Goal: Task Accomplishment & Management: Use online tool/utility

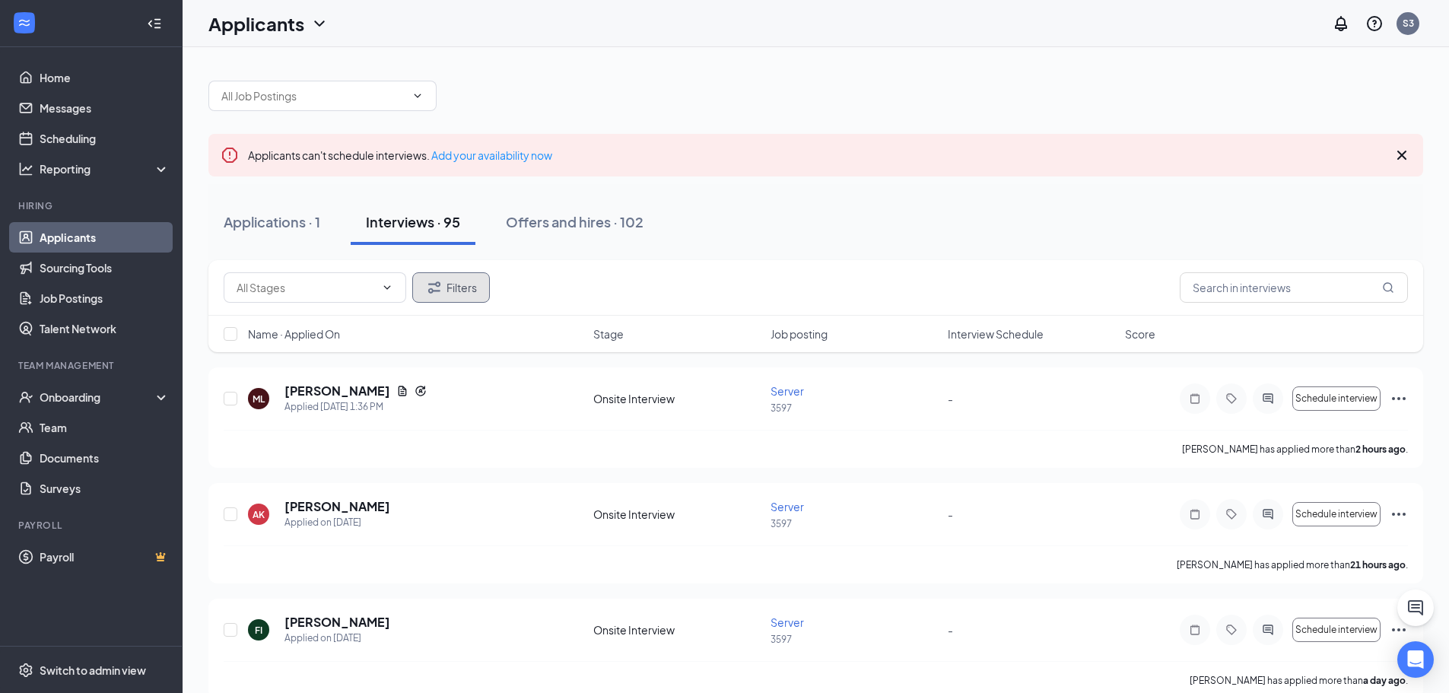
click at [466, 284] on button "Filters" at bounding box center [451, 287] width 78 height 30
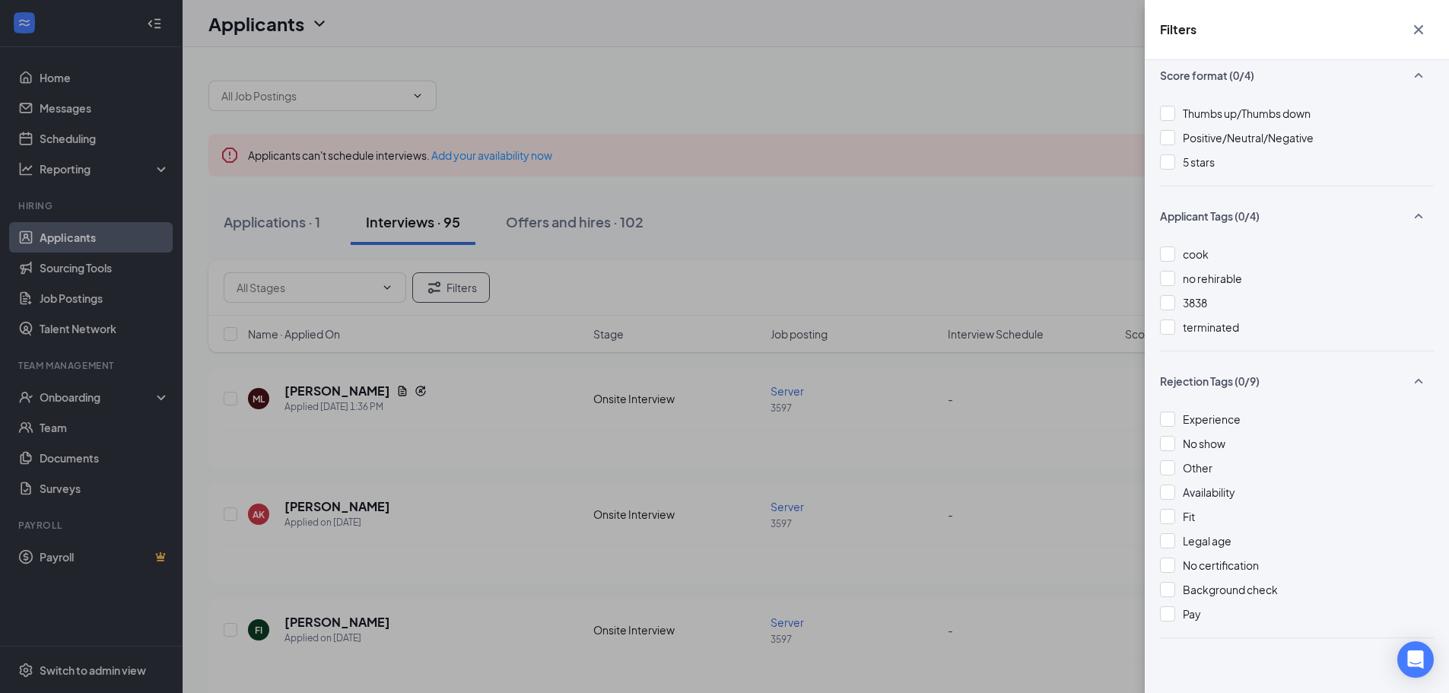
scroll to position [377, 0]
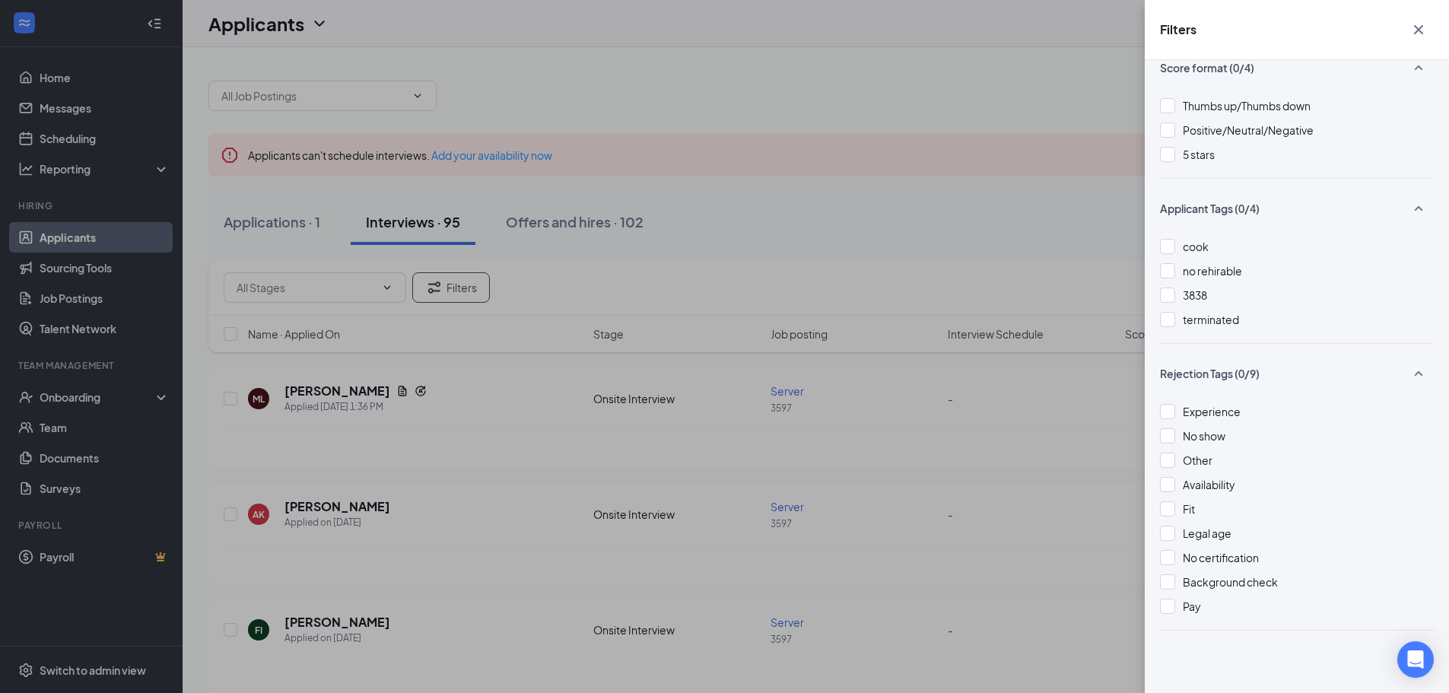
drag, startPoint x: 958, startPoint y: 637, endPoint x: 947, endPoint y: 618, distance: 21.8
click at [959, 636] on div "Filters Applicant Status (0/5) Unread message Hasn't messaged back Stuck in sta…" at bounding box center [724, 346] width 1449 height 693
click at [472, 277] on div "Filters Applicant Status (0/5) Unread message Hasn't messaged back Stuck in sta…" at bounding box center [724, 346] width 1449 height 693
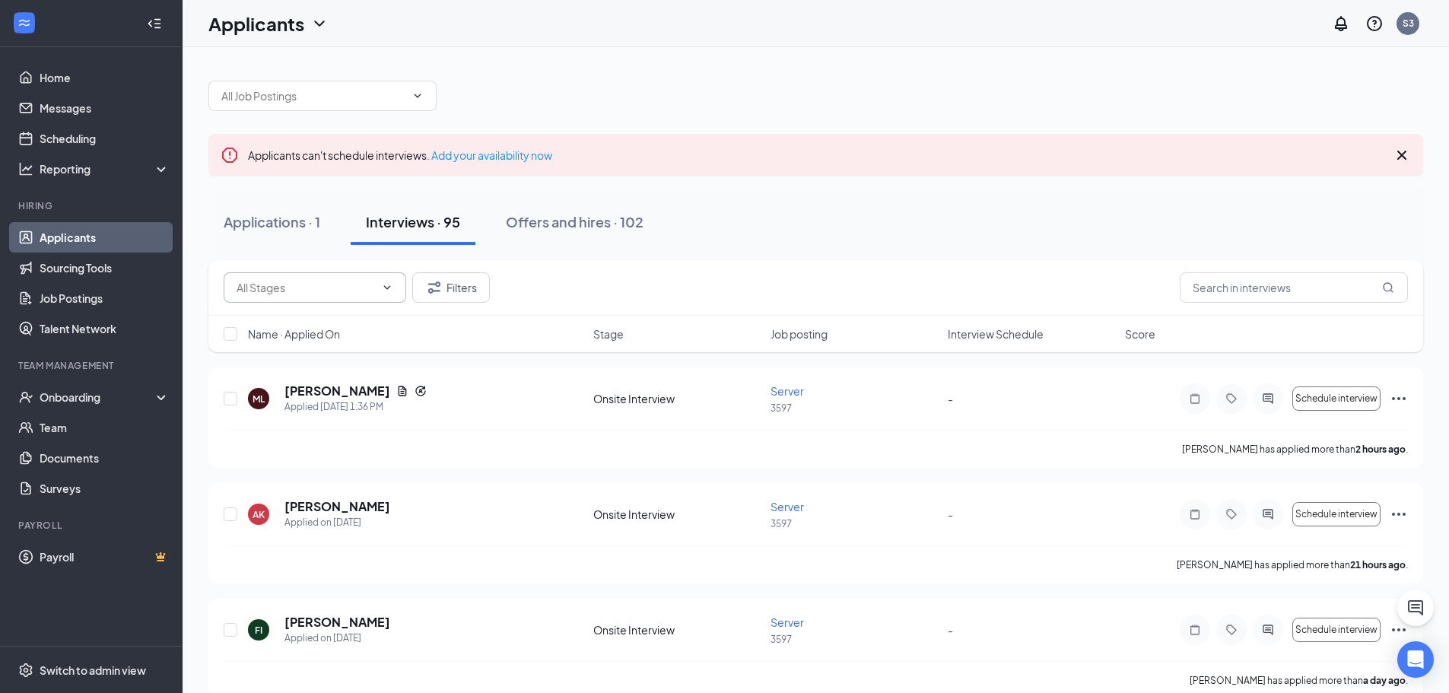
click at [374, 289] on input "text" at bounding box center [306, 287] width 138 height 17
click at [680, 282] on div "Onsite Interview (17783) Filters" at bounding box center [816, 287] width 1184 height 30
click at [407, 99] on span at bounding box center [322, 96] width 228 height 30
click at [421, 92] on icon "ChevronDown" at bounding box center [418, 96] width 12 height 12
click at [930, 104] on div at bounding box center [815, 88] width 1215 height 46
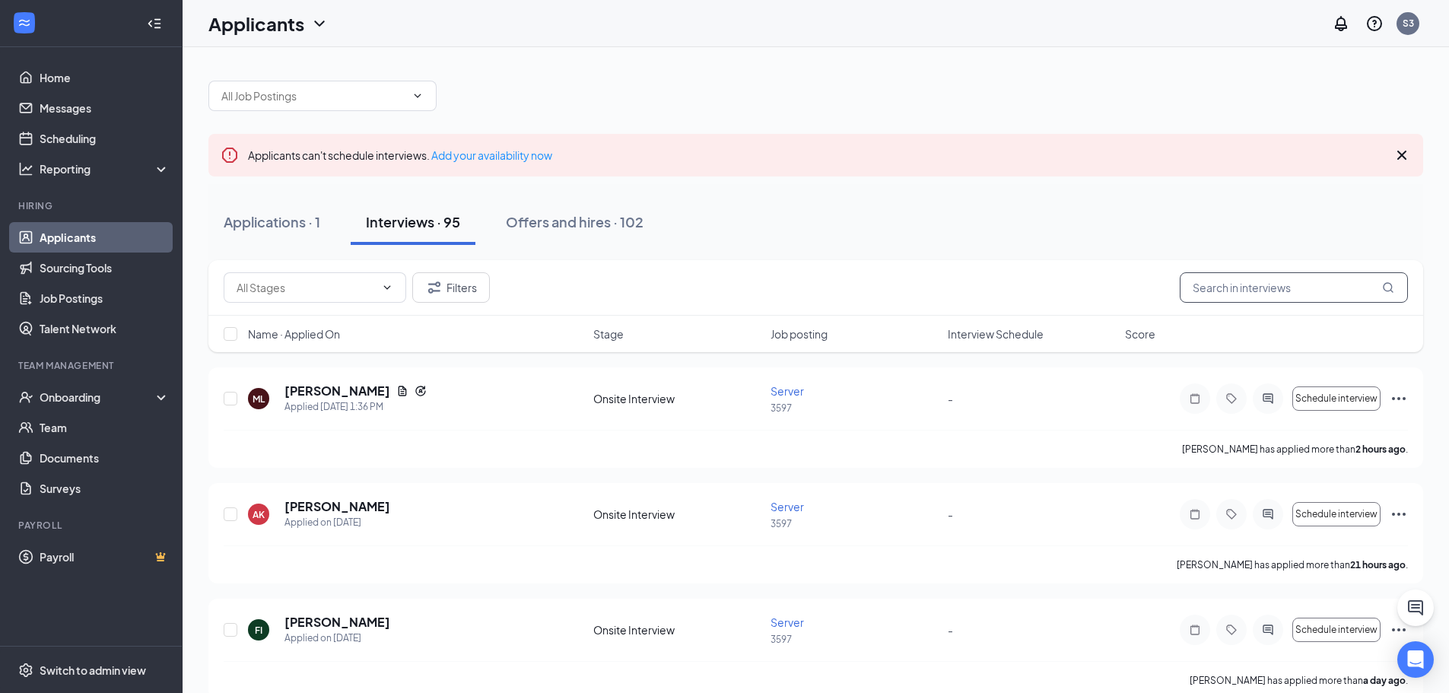
click at [1305, 294] on input "text" at bounding box center [1294, 287] width 228 height 30
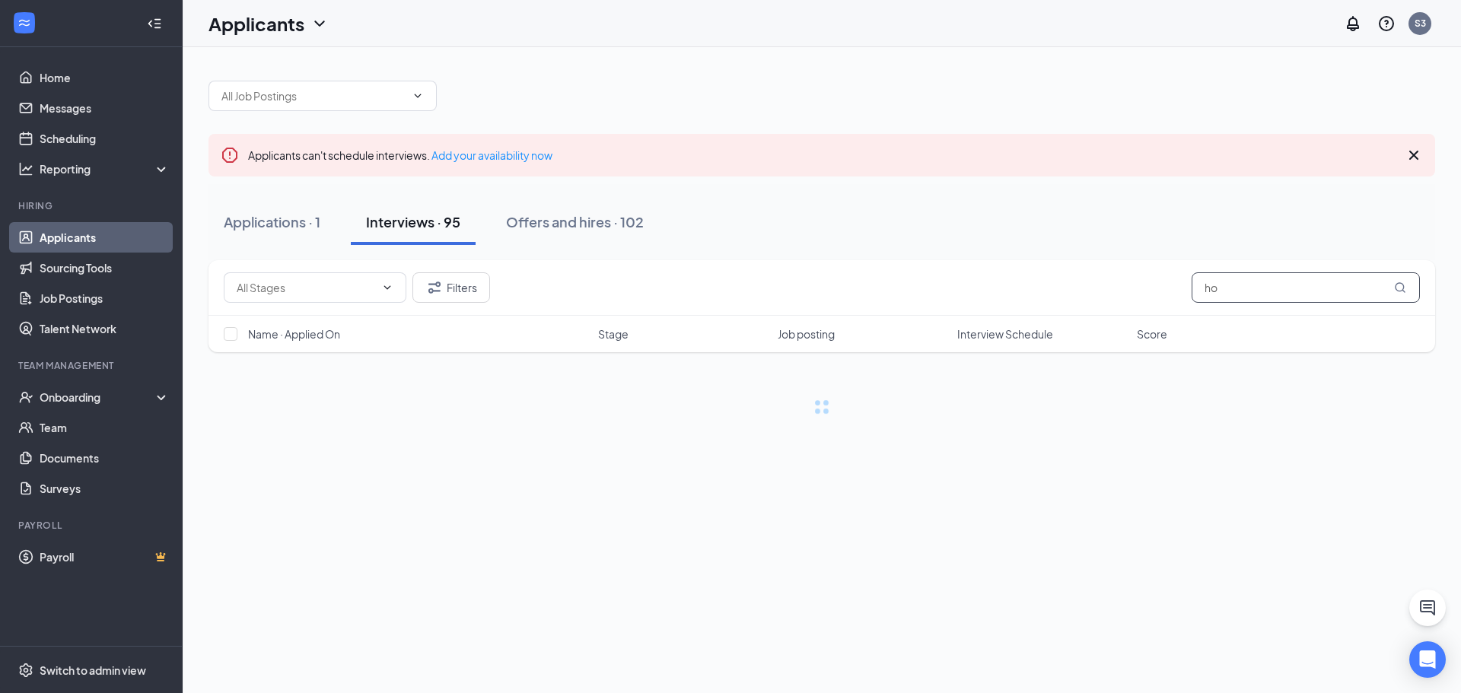
type input "h"
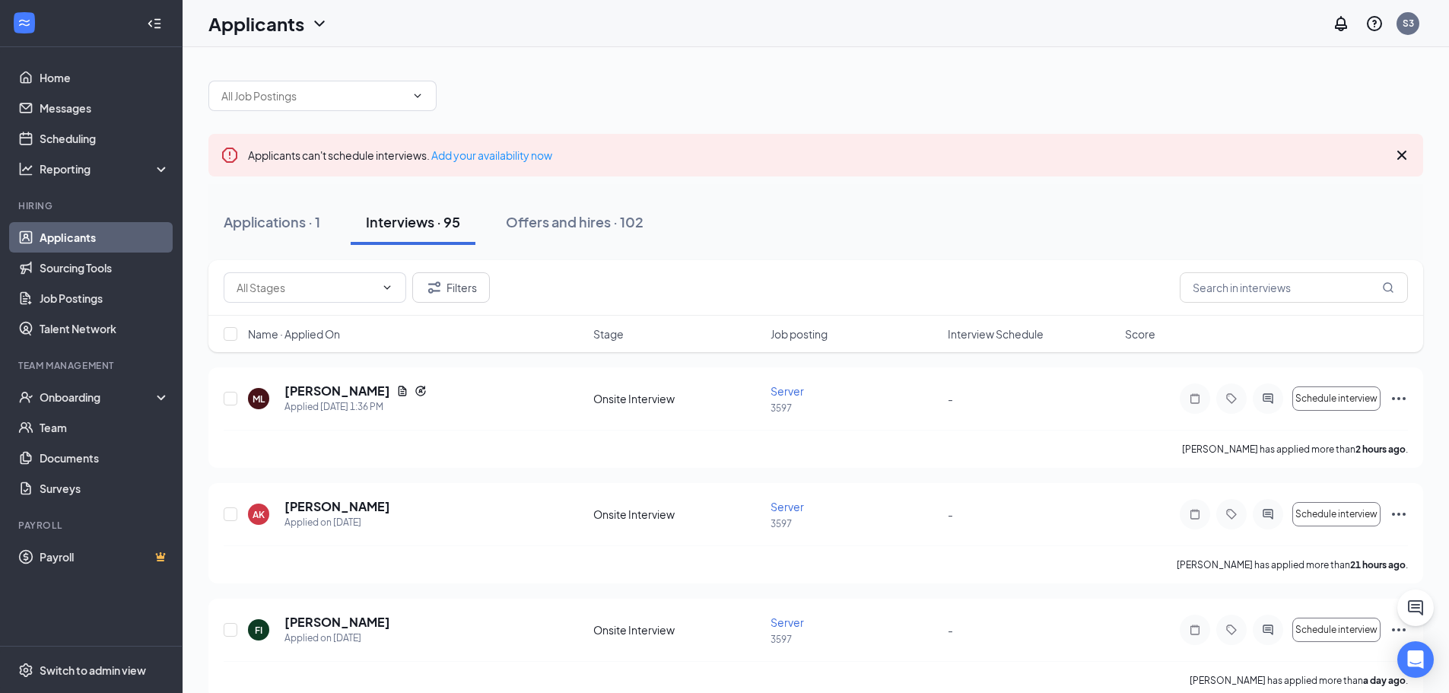
drag, startPoint x: 957, startPoint y: 227, endPoint x: 949, endPoint y: 222, distance: 9.5
click at [950, 222] on div "Applications · 1 Interviews · 95 Offers and hires · 102" at bounding box center [815, 222] width 1215 height 46
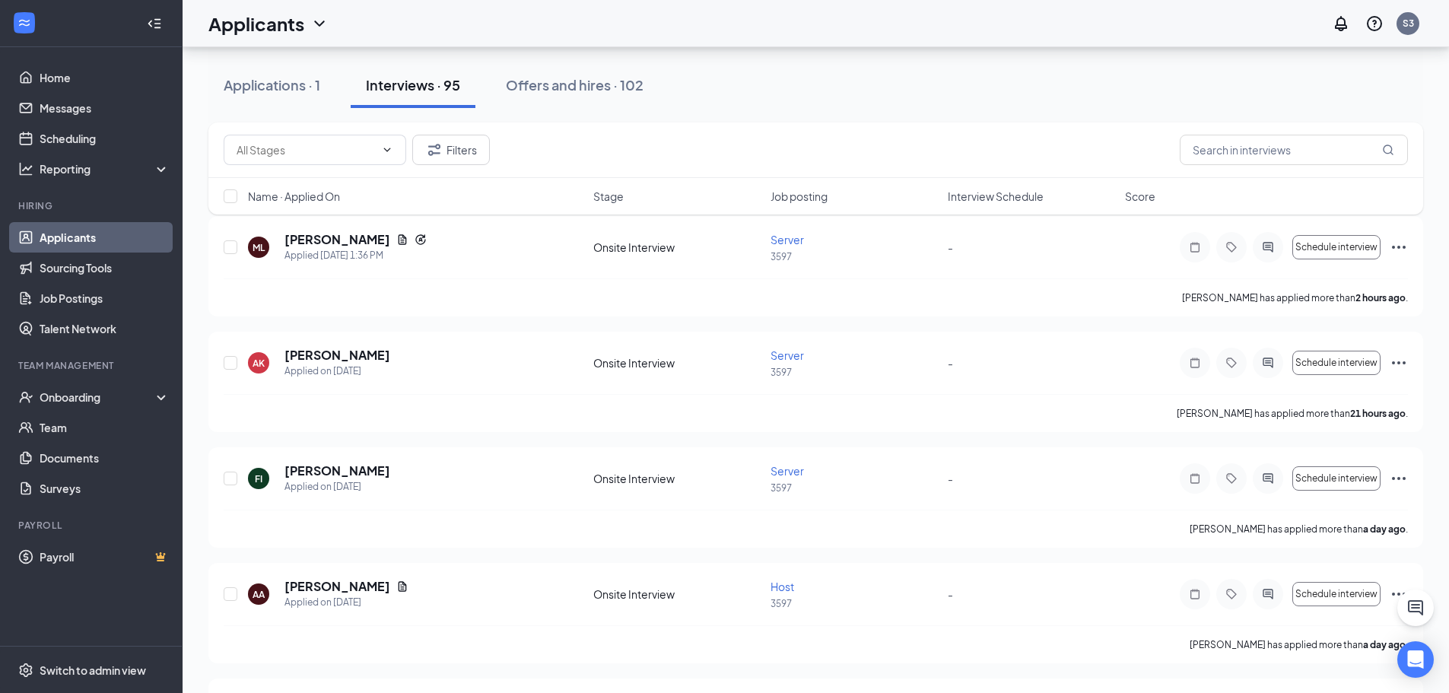
scroll to position [179, 0]
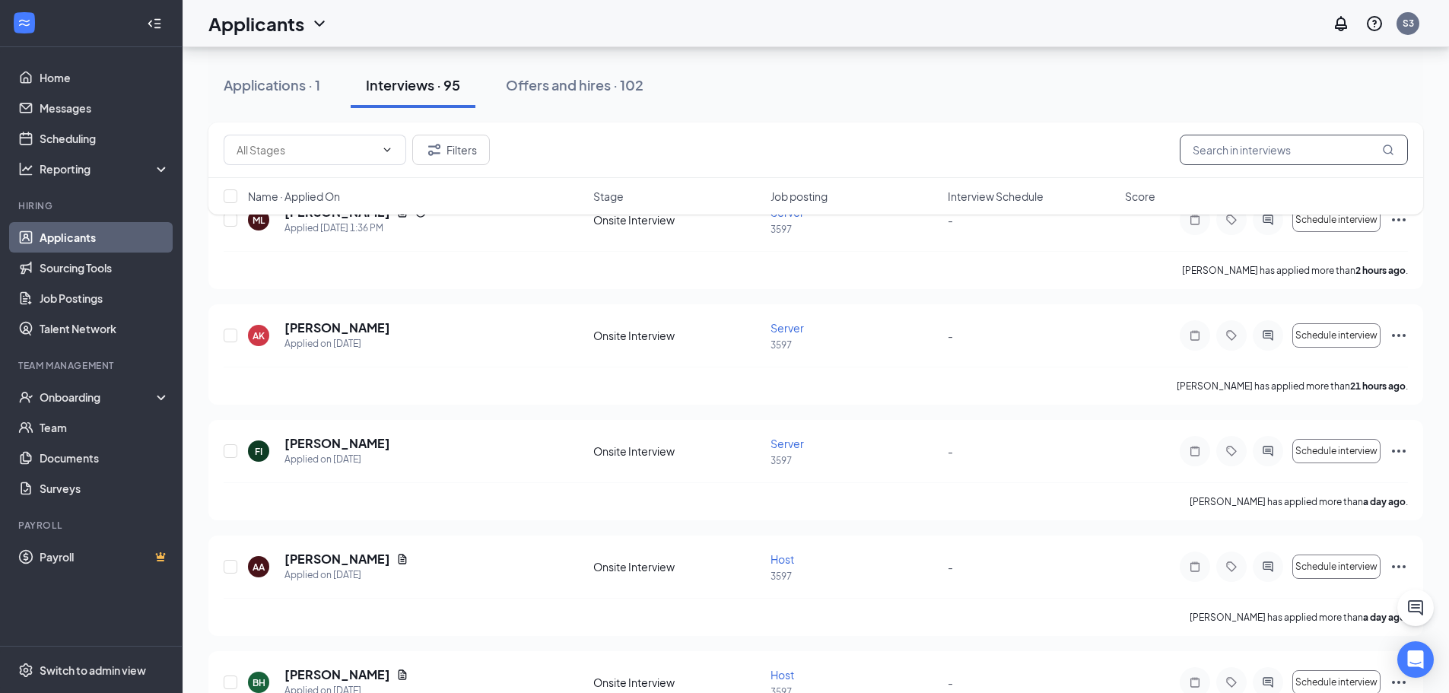
click at [1248, 159] on input "text" at bounding box center [1294, 150] width 228 height 30
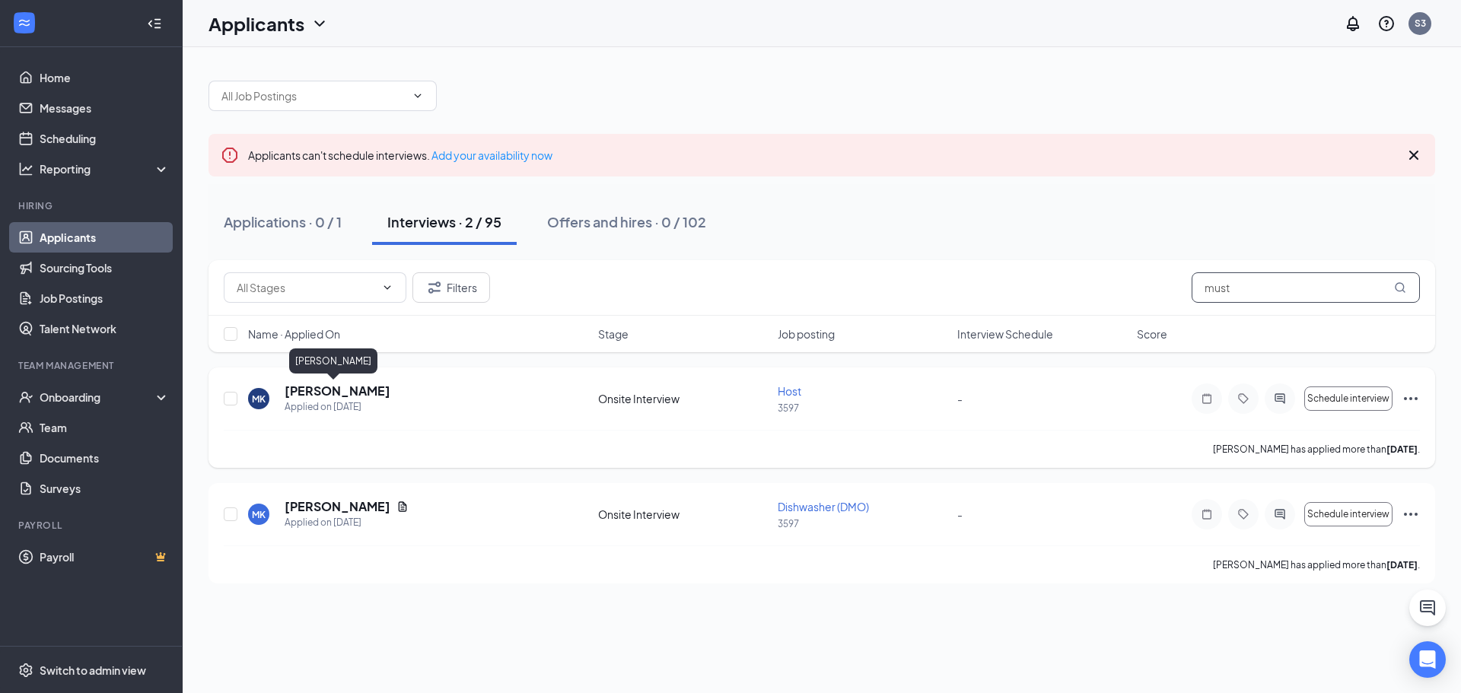
type input "must"
click at [342, 392] on h5 "[PERSON_NAME]" at bounding box center [338, 391] width 106 height 17
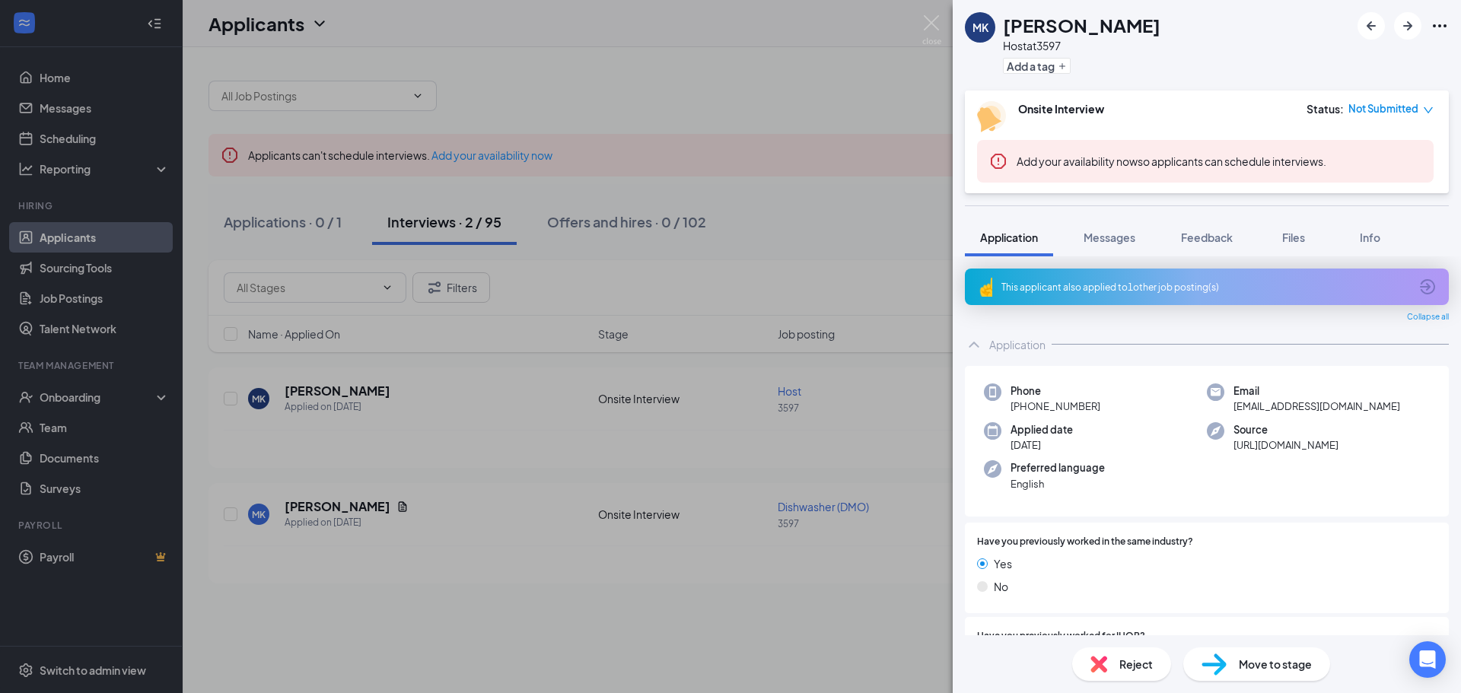
click at [1254, 663] on span "Move to stage" at bounding box center [1274, 664] width 73 height 17
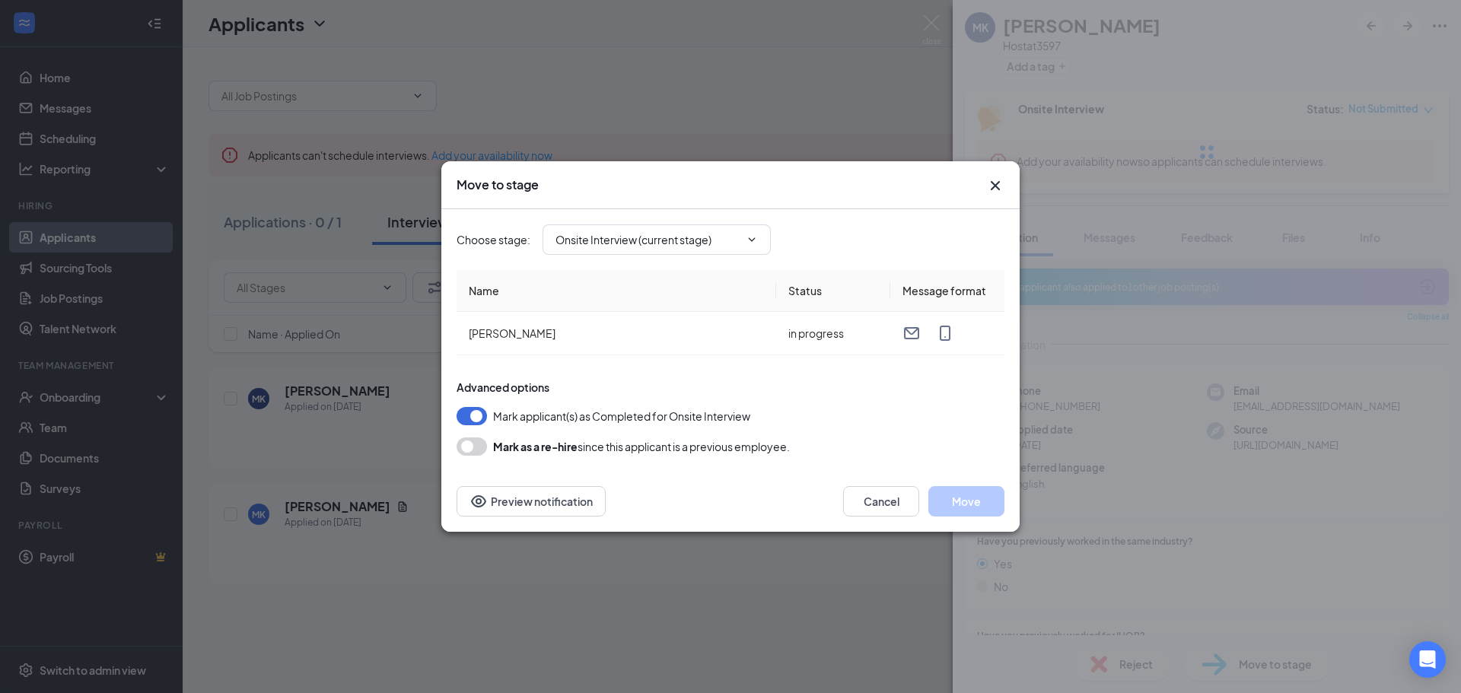
type input "Hiring Complete (final stage)"
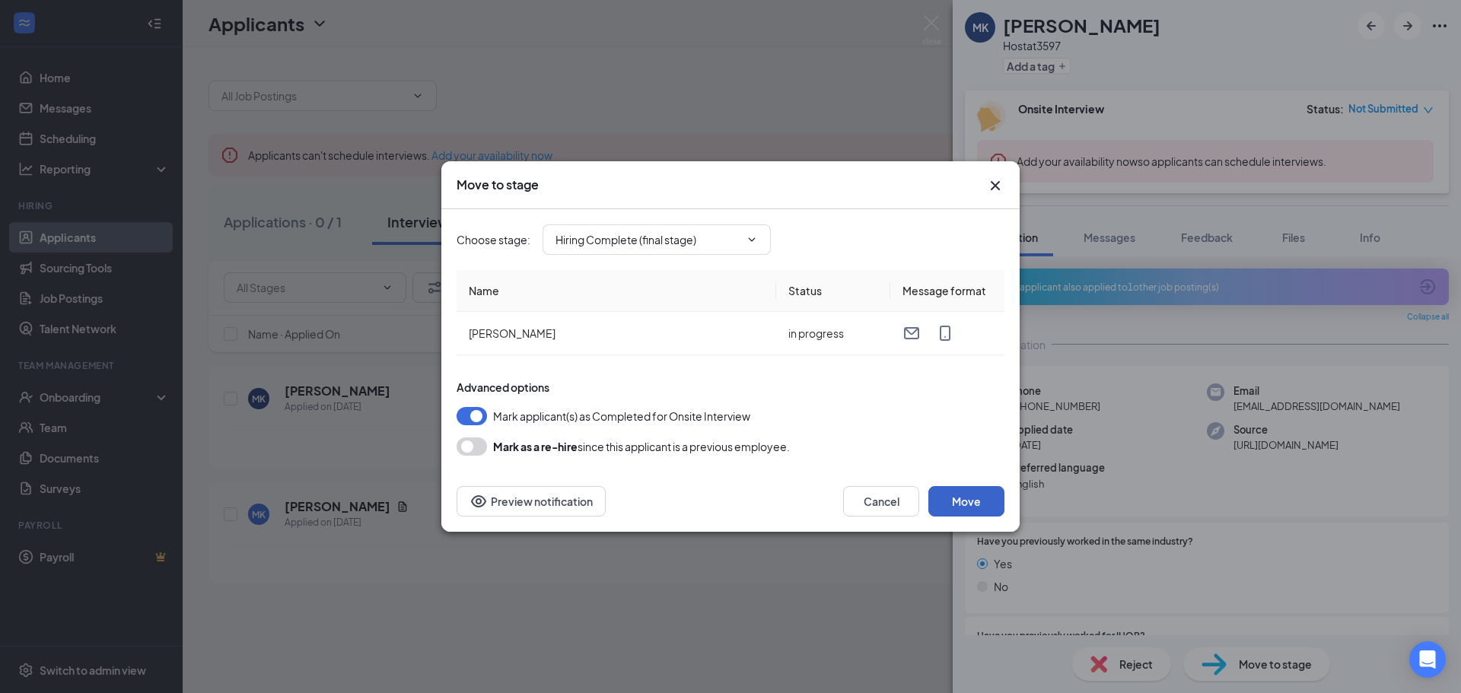
click at [987, 511] on button "Move" at bounding box center [966, 501] width 76 height 30
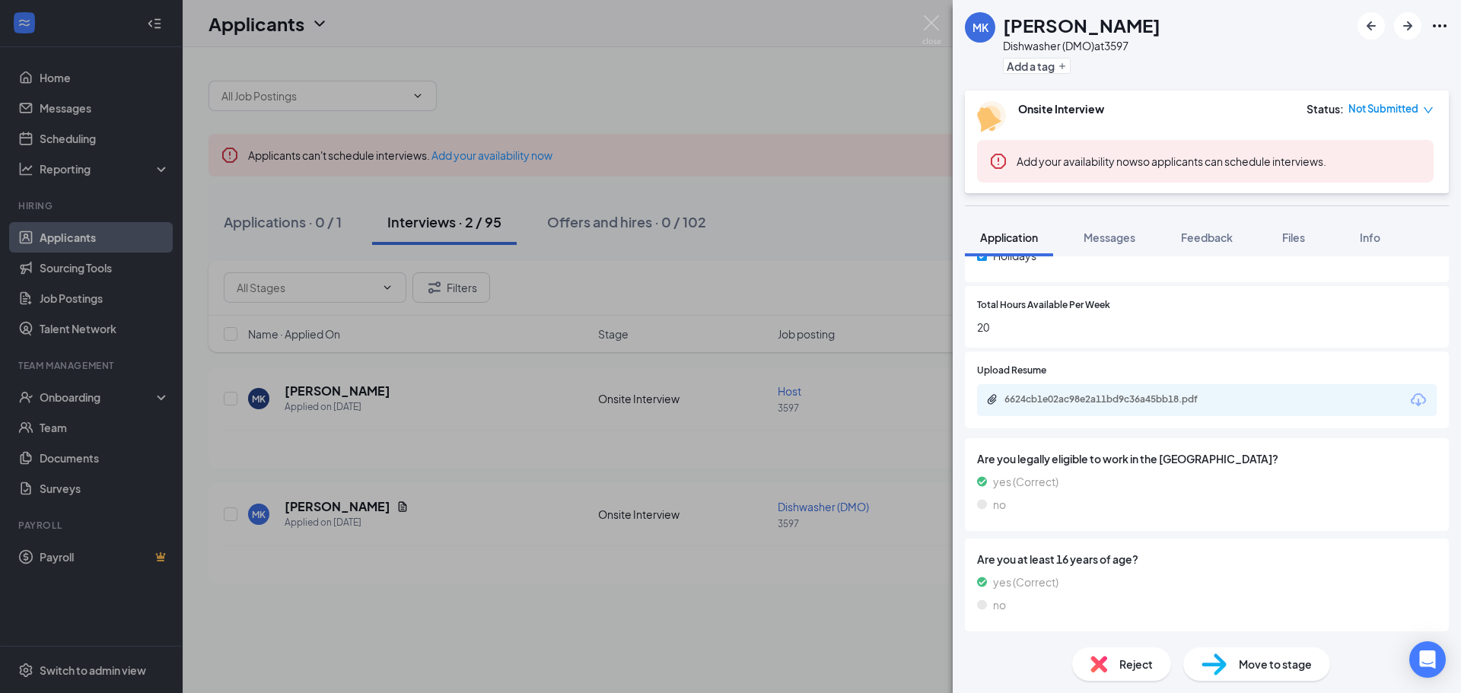
click at [682, 562] on div "[PERSON_NAME] Dishwasher (DMO) at 3597 Add a tag Onsite Interview Status : Not …" at bounding box center [730, 346] width 1461 height 693
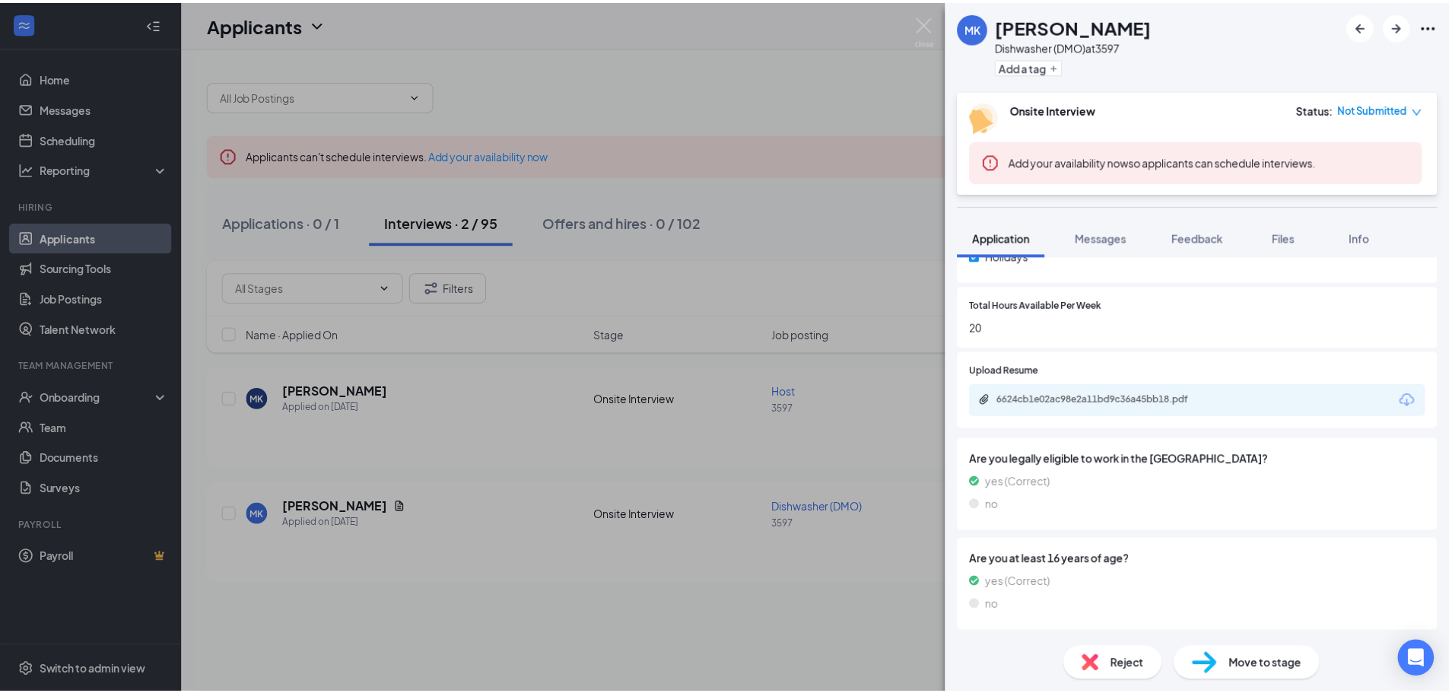
scroll to position [770, 0]
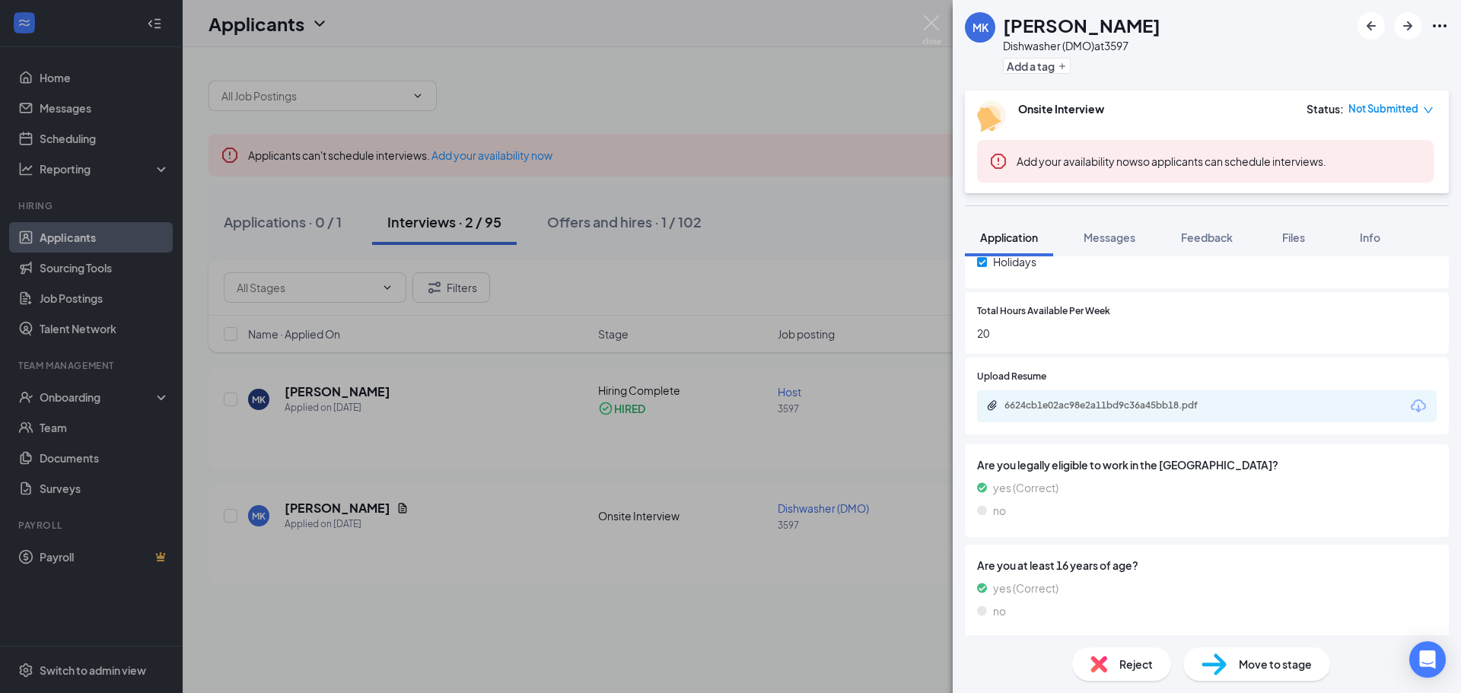
click at [694, 658] on div "[PERSON_NAME] Dishwasher (DMO) at 3597 Add a tag Onsite Interview Status : Not …" at bounding box center [730, 346] width 1461 height 693
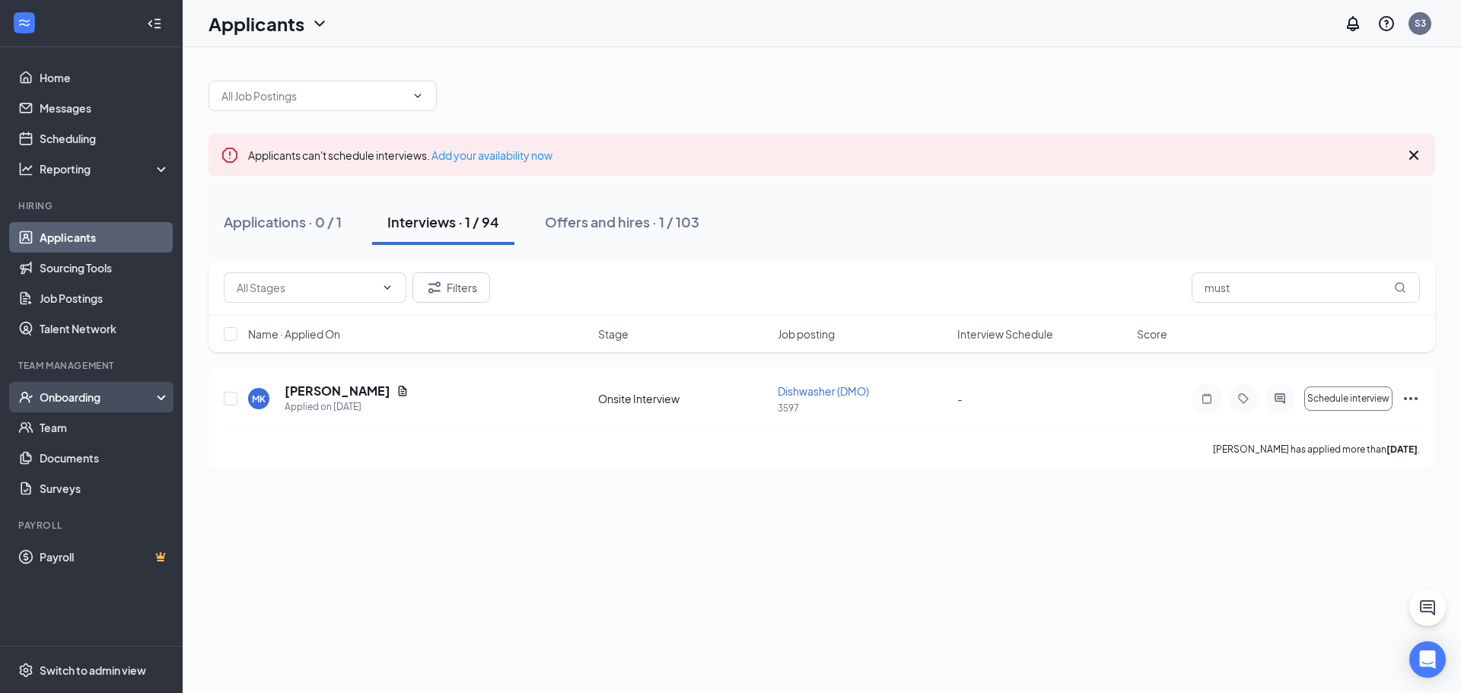
click at [97, 389] on div "Onboarding" at bounding box center [98, 396] width 117 height 15
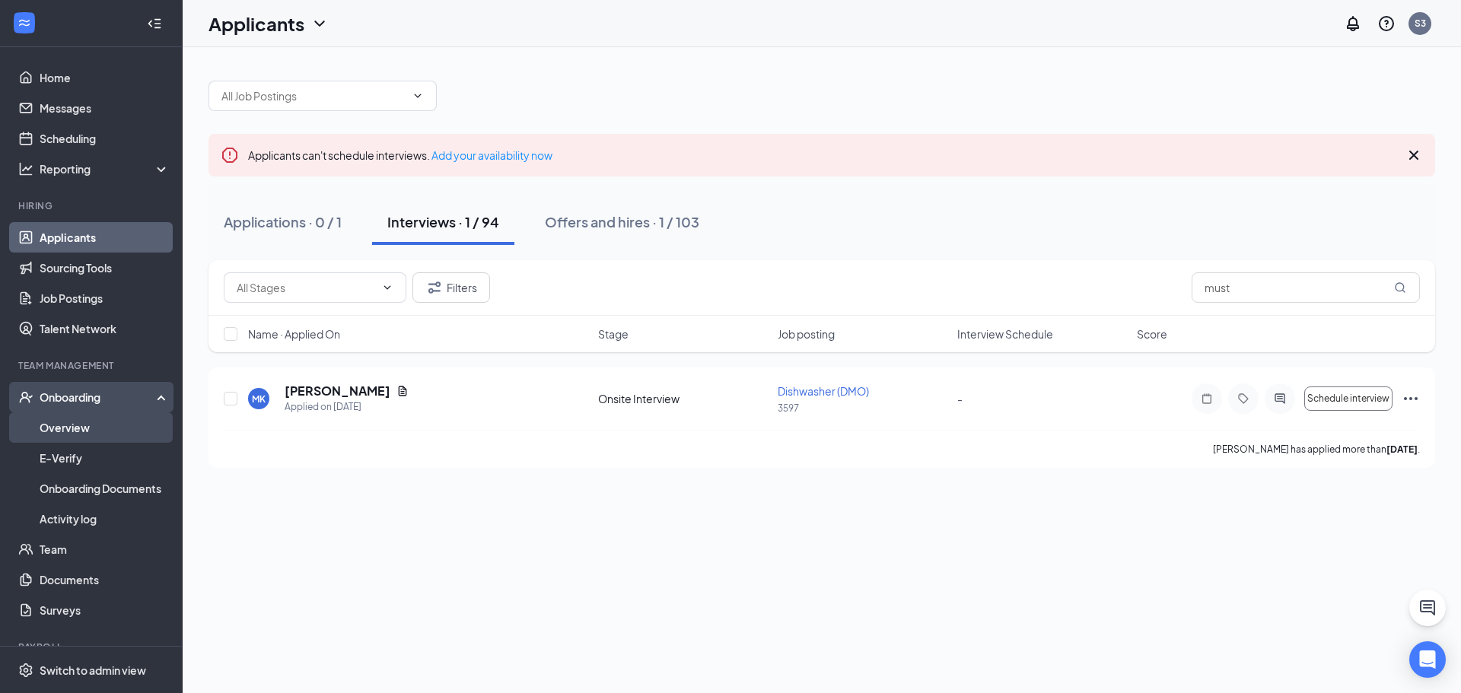
click at [85, 432] on link "Overview" at bounding box center [105, 427] width 130 height 30
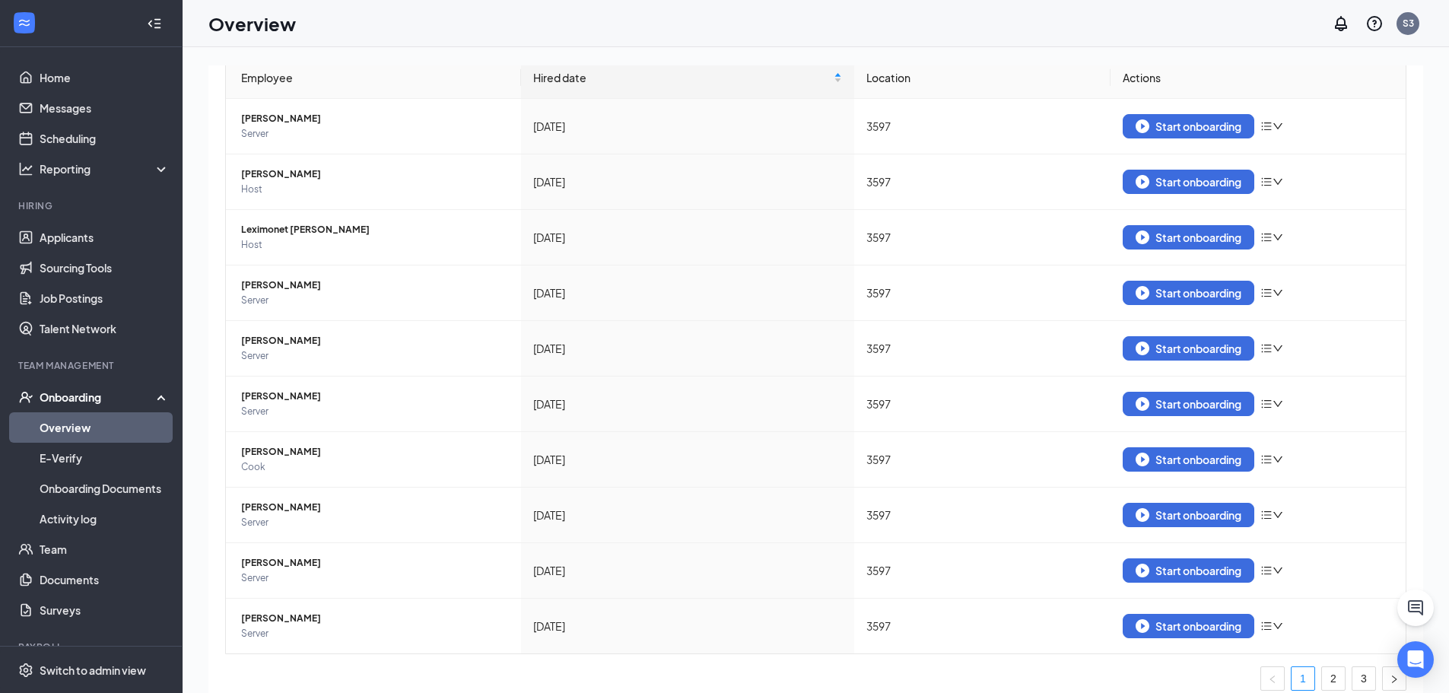
scroll to position [171, 0]
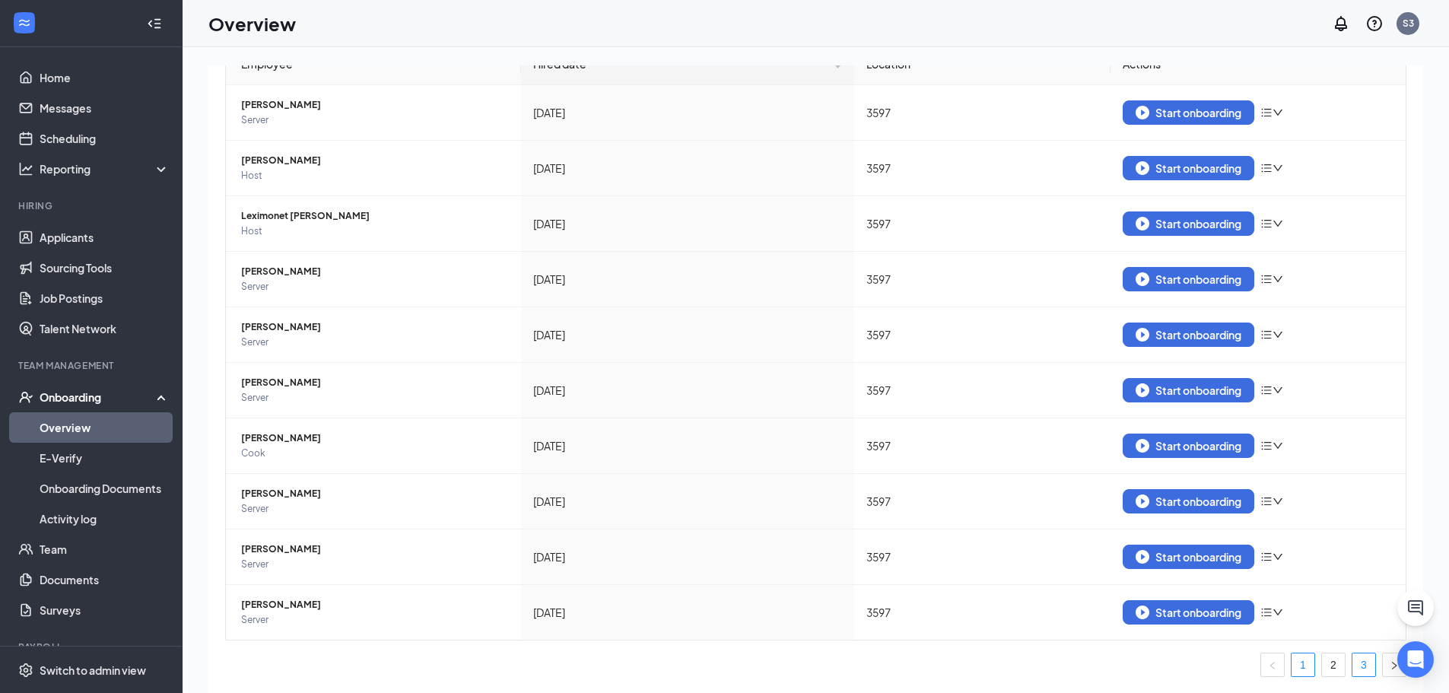
click at [1353, 669] on link "3" at bounding box center [1364, 664] width 23 height 23
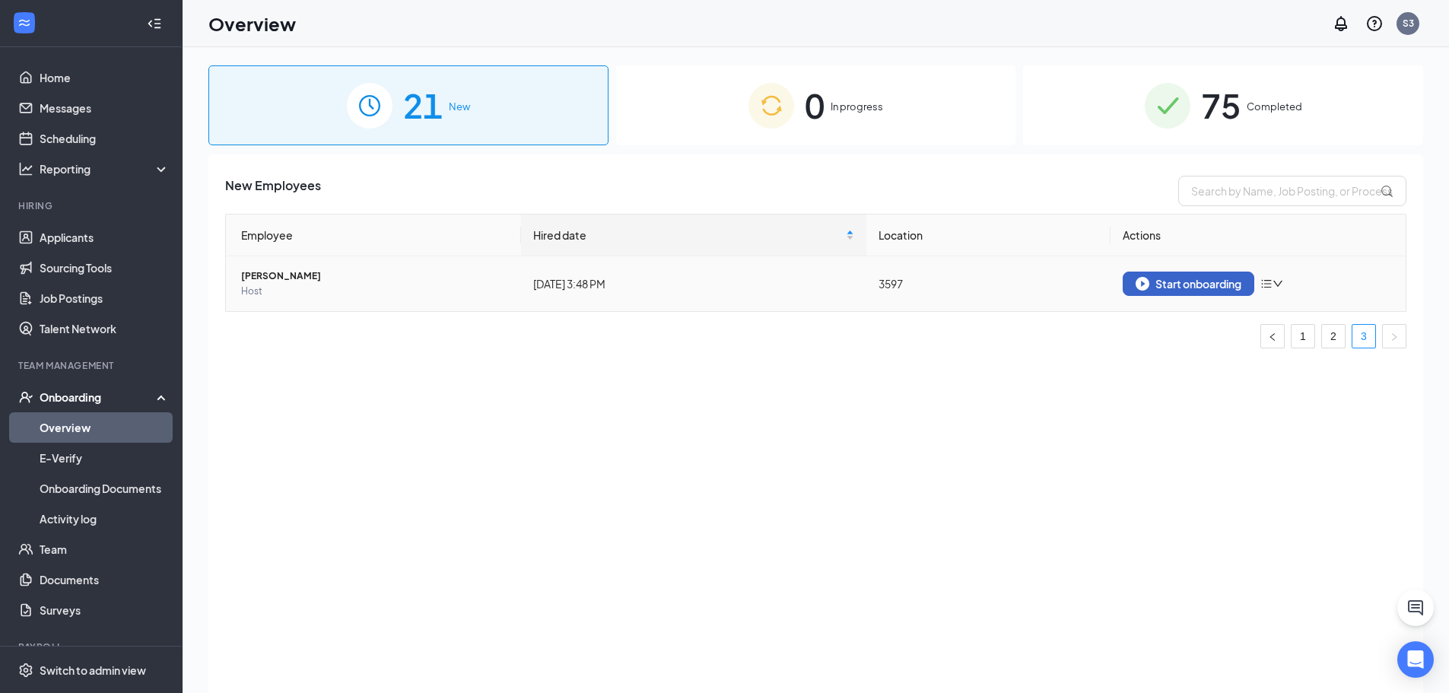
click at [1177, 291] on button "Start onboarding" at bounding box center [1189, 284] width 132 height 24
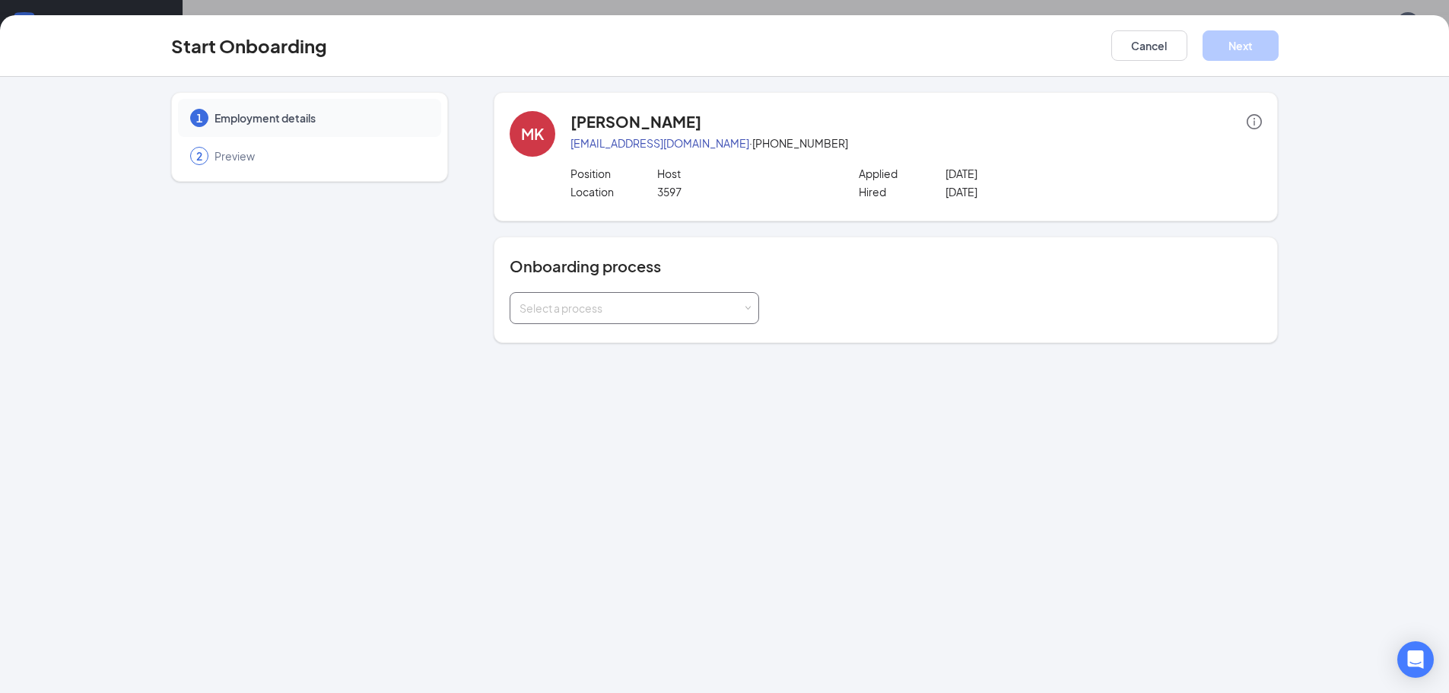
click at [701, 311] on div "Select a process" at bounding box center [631, 307] width 223 height 15
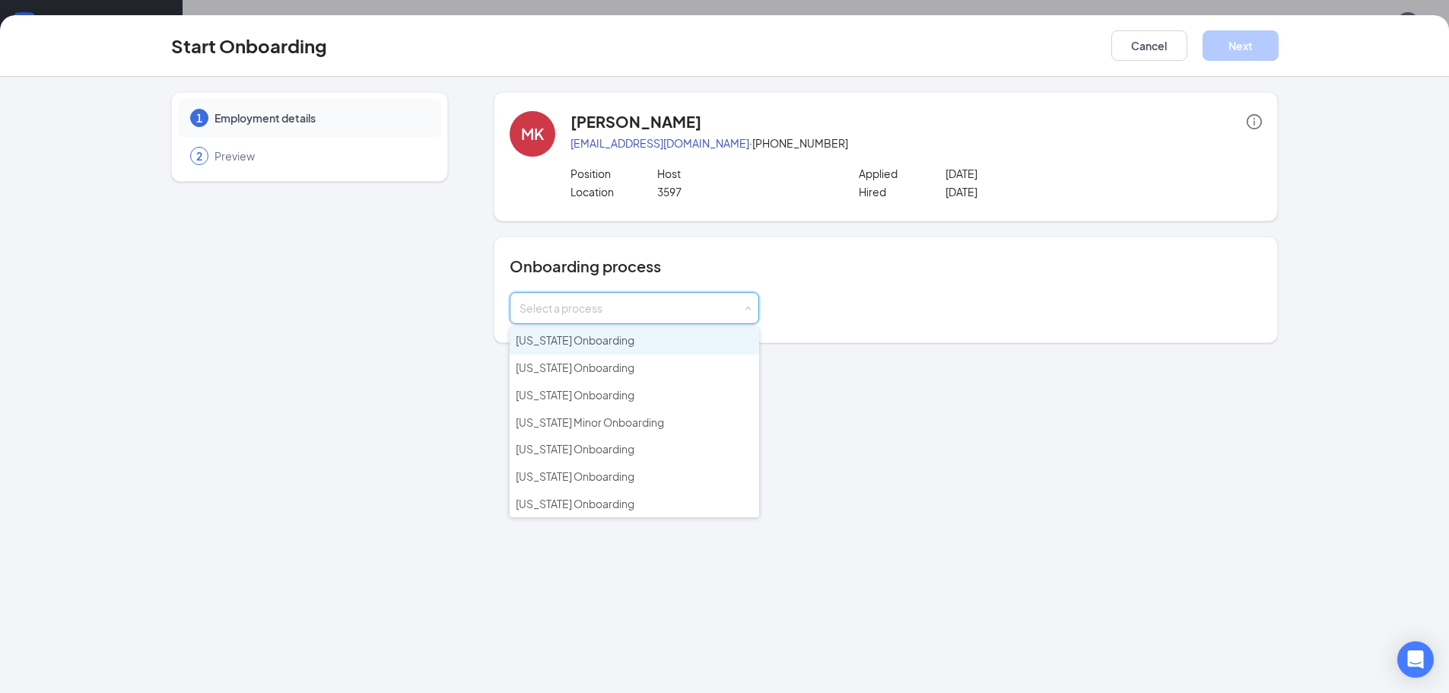
click at [567, 338] on span "[US_STATE] Onboarding" at bounding box center [575, 340] width 119 height 14
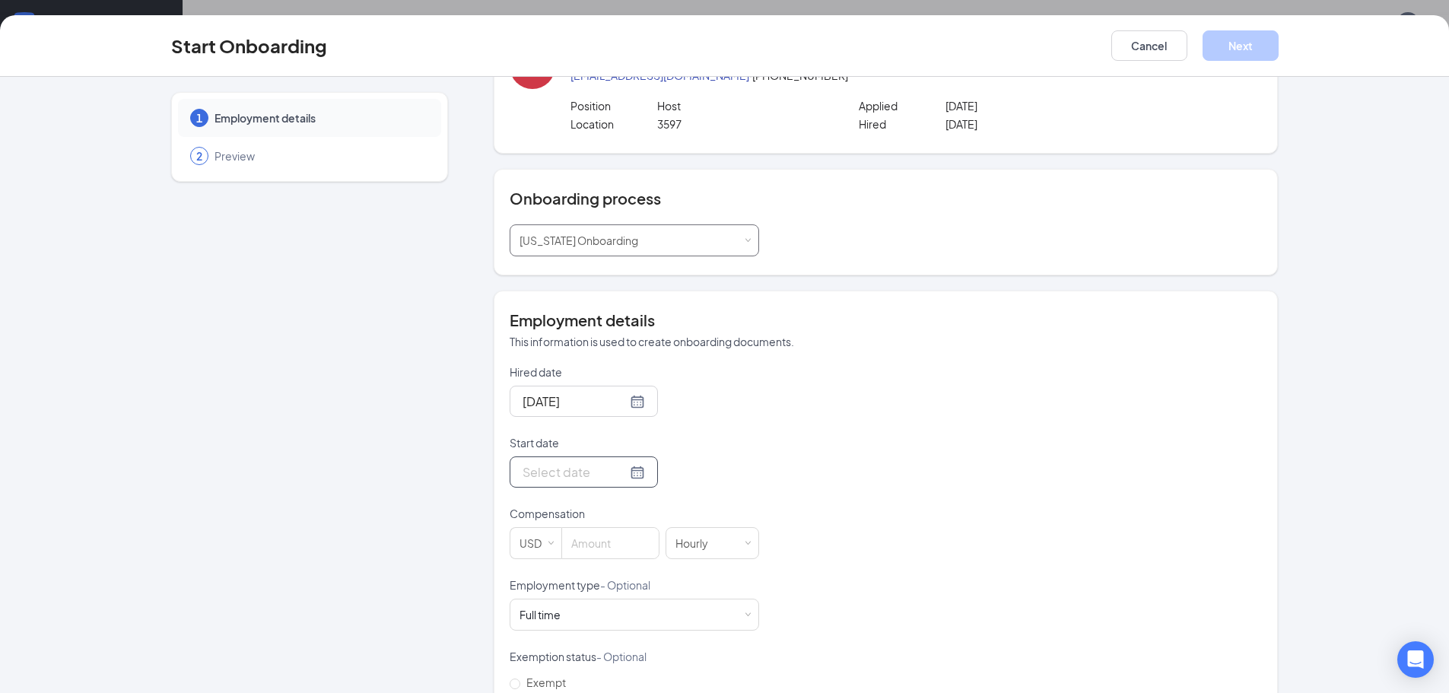
scroll to position [76, 0]
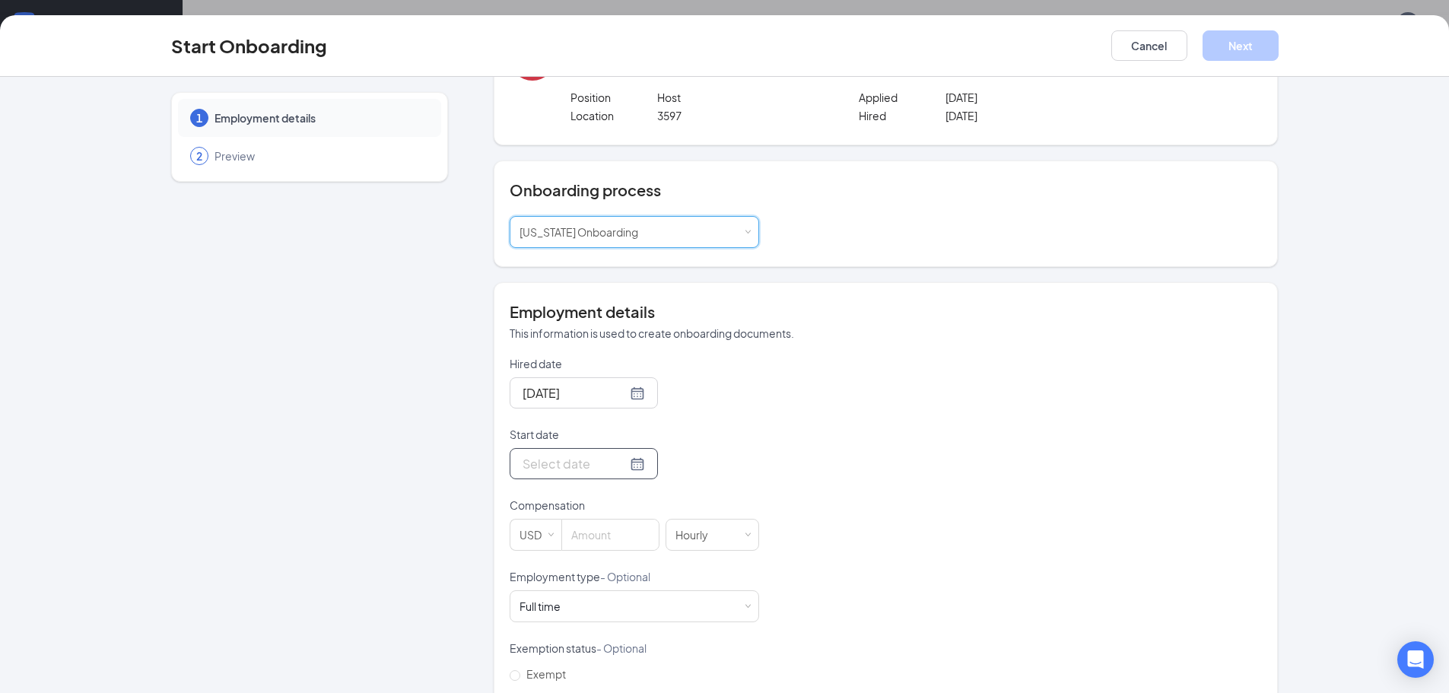
click at [551, 458] on input "Start date" at bounding box center [575, 463] width 104 height 19
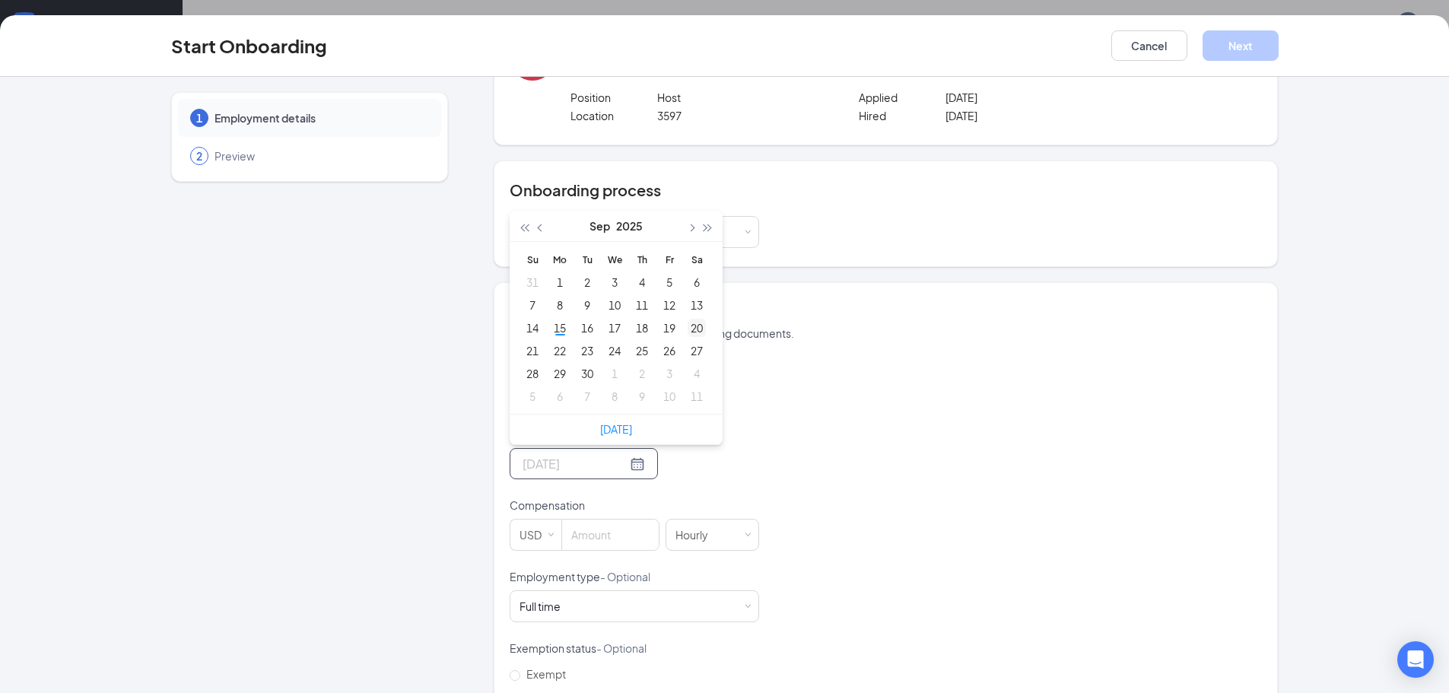
type input "[DATE]"
click at [695, 328] on div "20" at bounding box center [697, 328] width 18 height 18
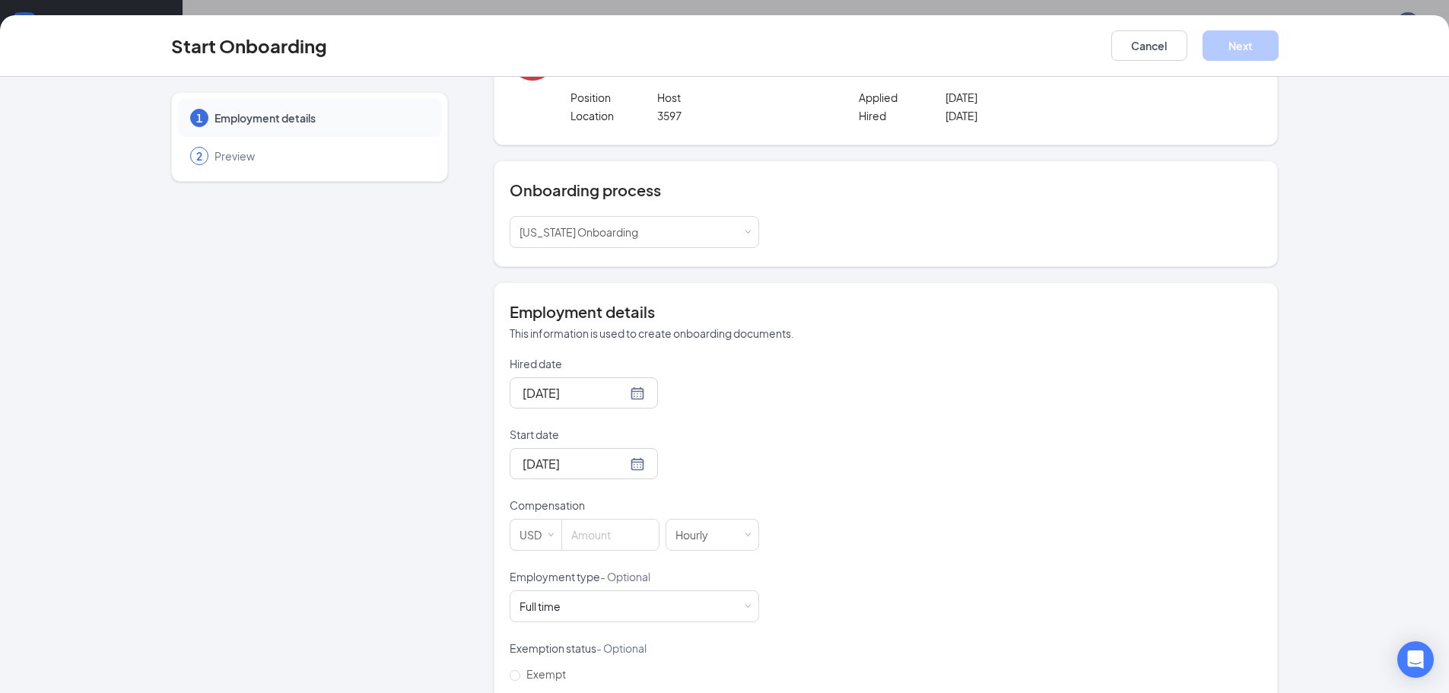
scroll to position [199, 0]
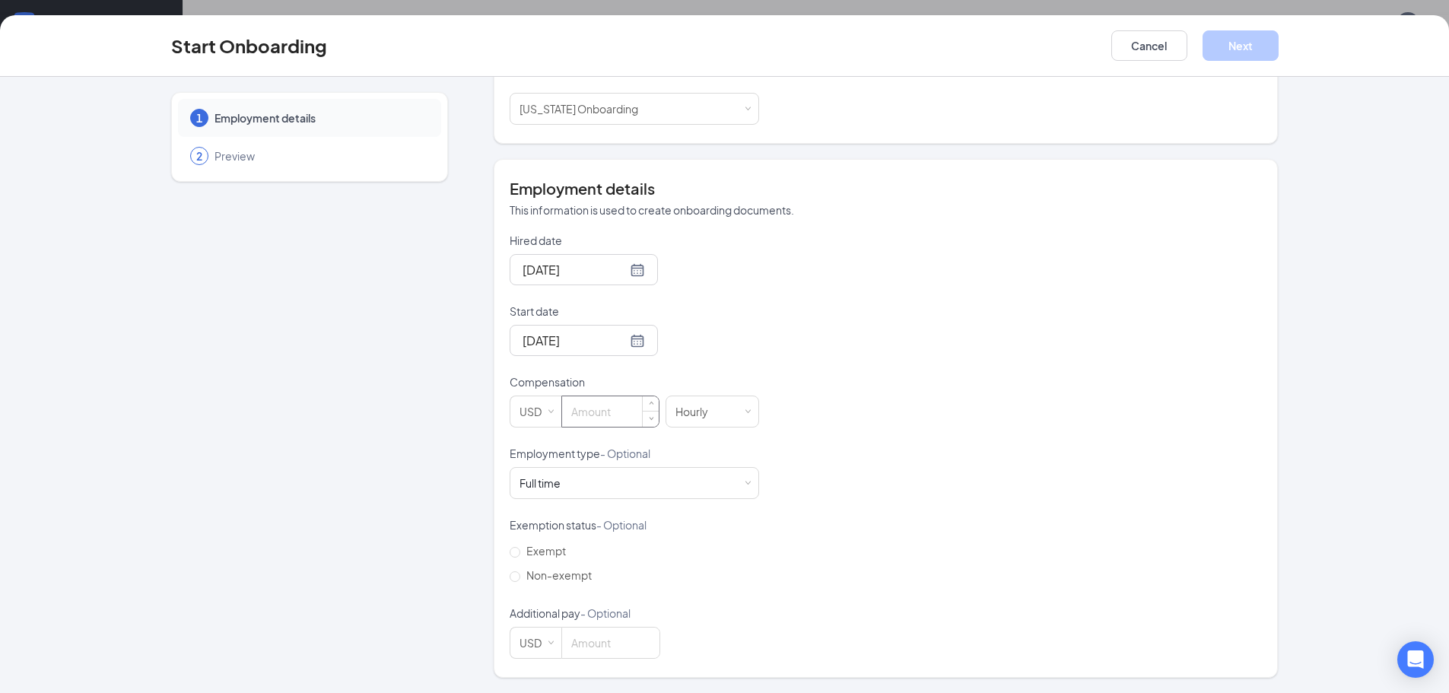
click at [607, 410] on input at bounding box center [610, 411] width 97 height 30
type input "14.7"
click at [1078, 519] on div "Hired date [DATE] Start date [DATE] [DATE] Su Mo Tu We Th Fr Sa 31 1 2 3 4 5 6 …" at bounding box center [886, 446] width 752 height 426
click at [262, 167] on div "2 Preview" at bounding box center [309, 156] width 263 height 38
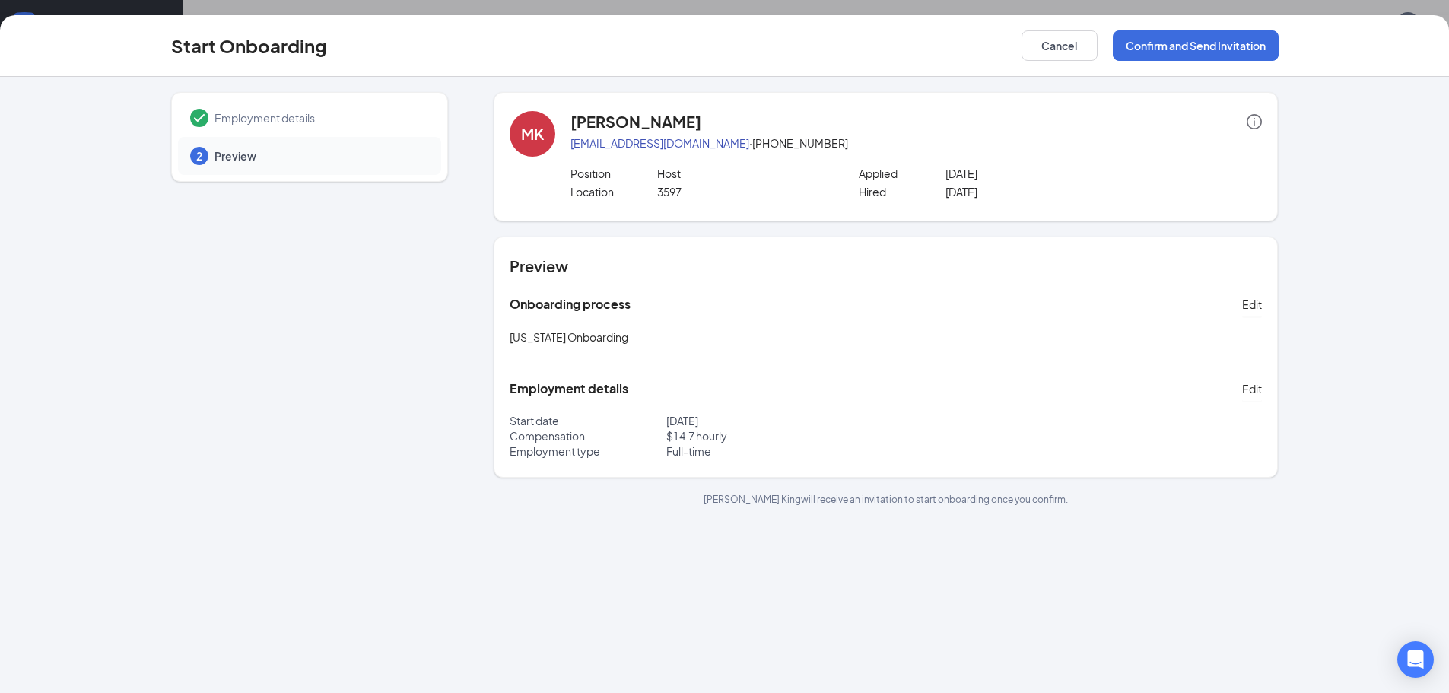
scroll to position [0, 0]
click at [1149, 50] on button "Confirm and Send Invitation" at bounding box center [1196, 45] width 166 height 30
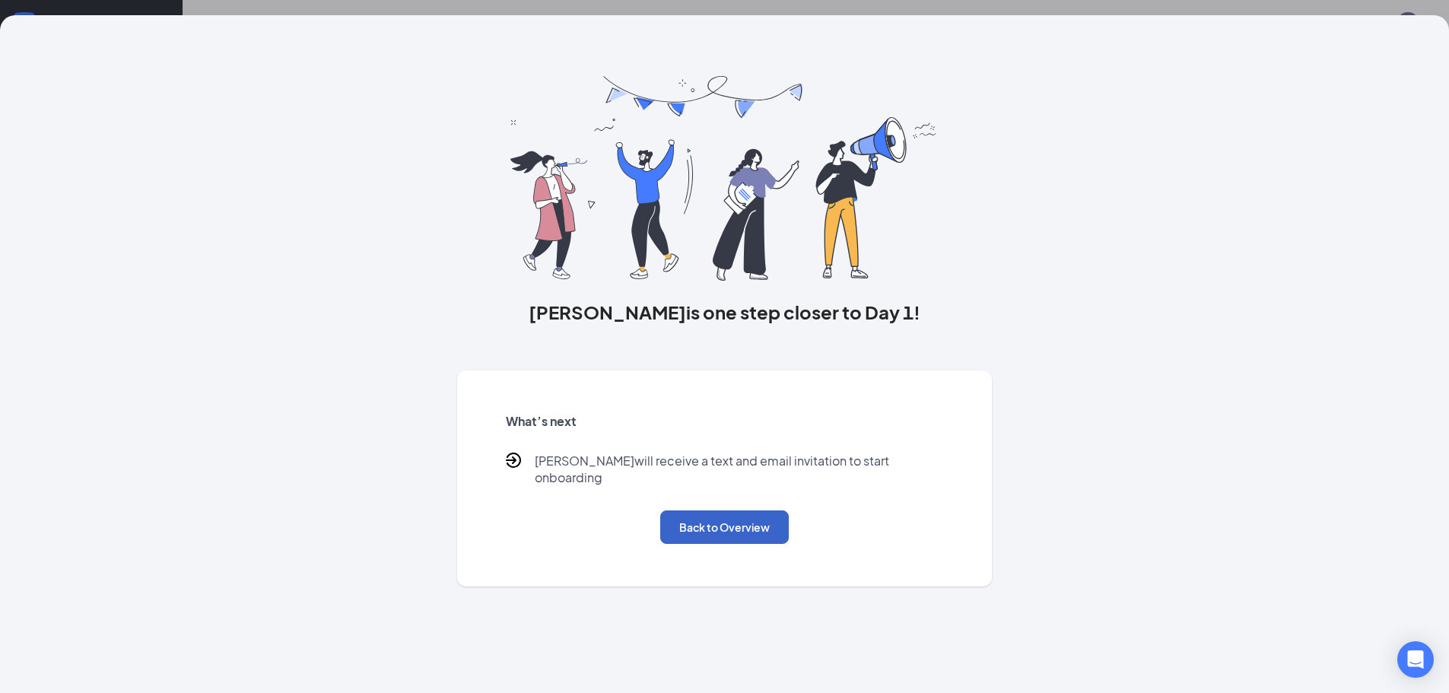
click at [731, 526] on button "Back to Overview" at bounding box center [724, 526] width 129 height 33
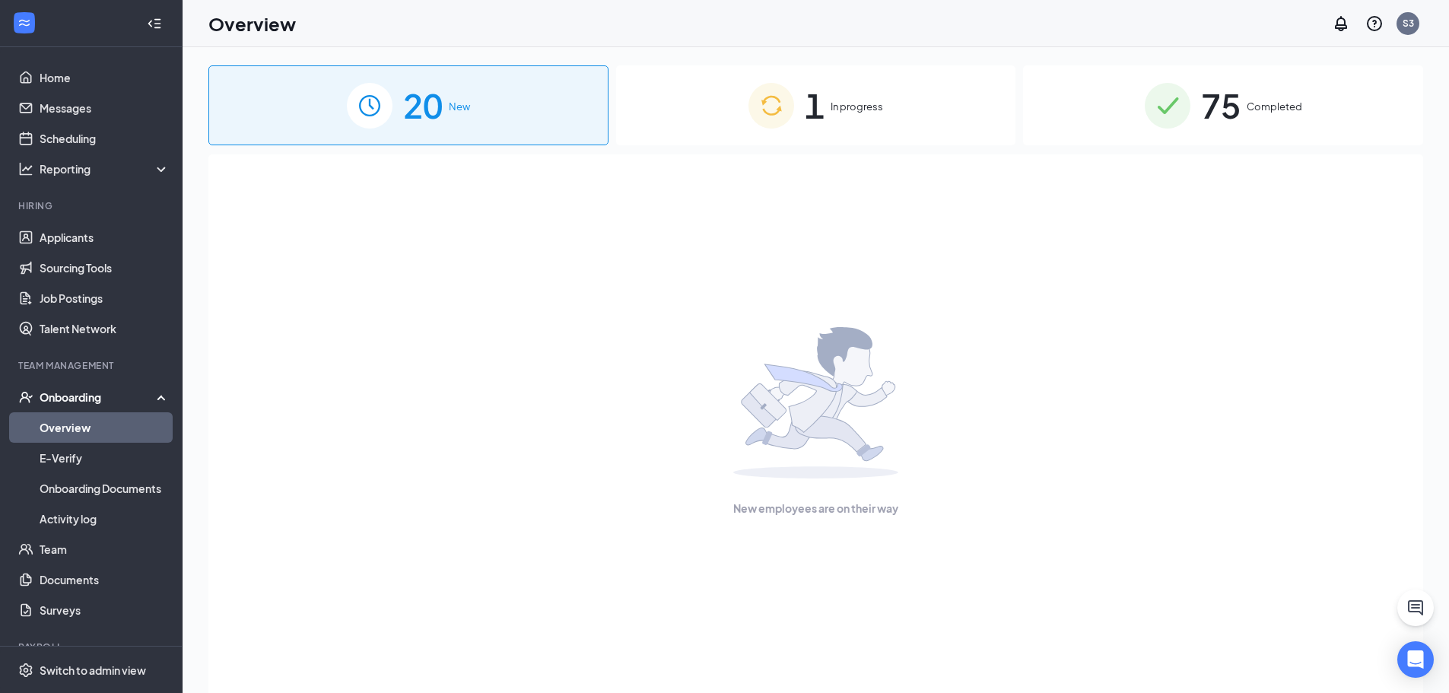
click at [872, 114] on span "In progress" at bounding box center [857, 106] width 52 height 15
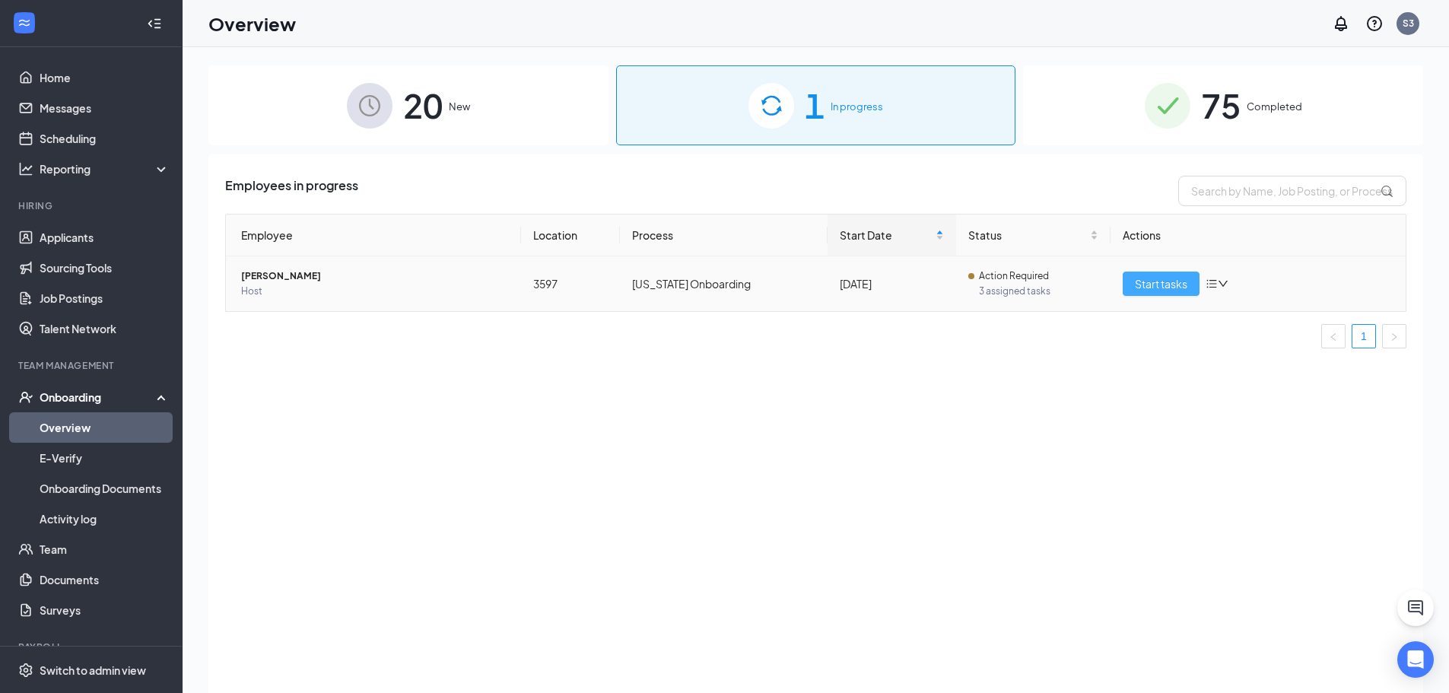
click at [1150, 281] on span "Start tasks" at bounding box center [1161, 283] width 52 height 17
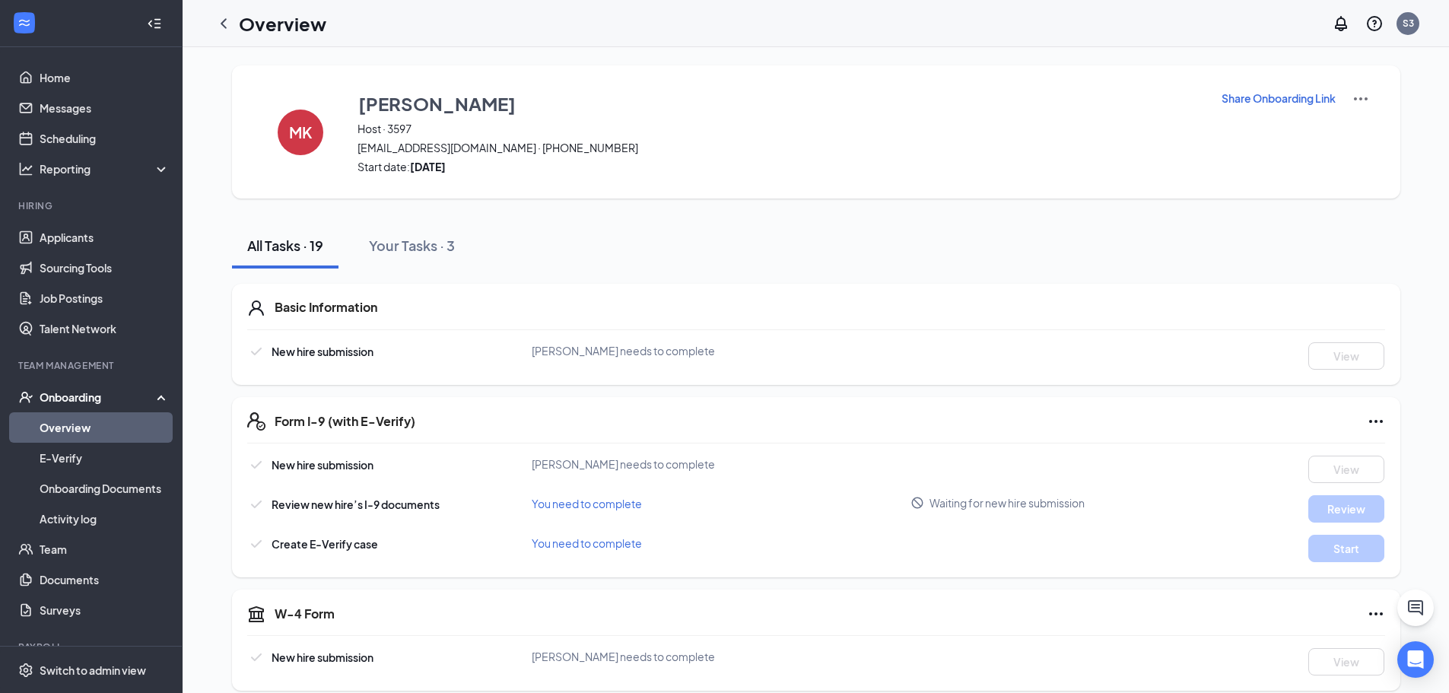
click at [1308, 97] on p "Share Onboarding Link" at bounding box center [1279, 98] width 114 height 15
type textarea "Hi [PERSON_NAME], This is a gentle reminder to complete your onboarding before …"
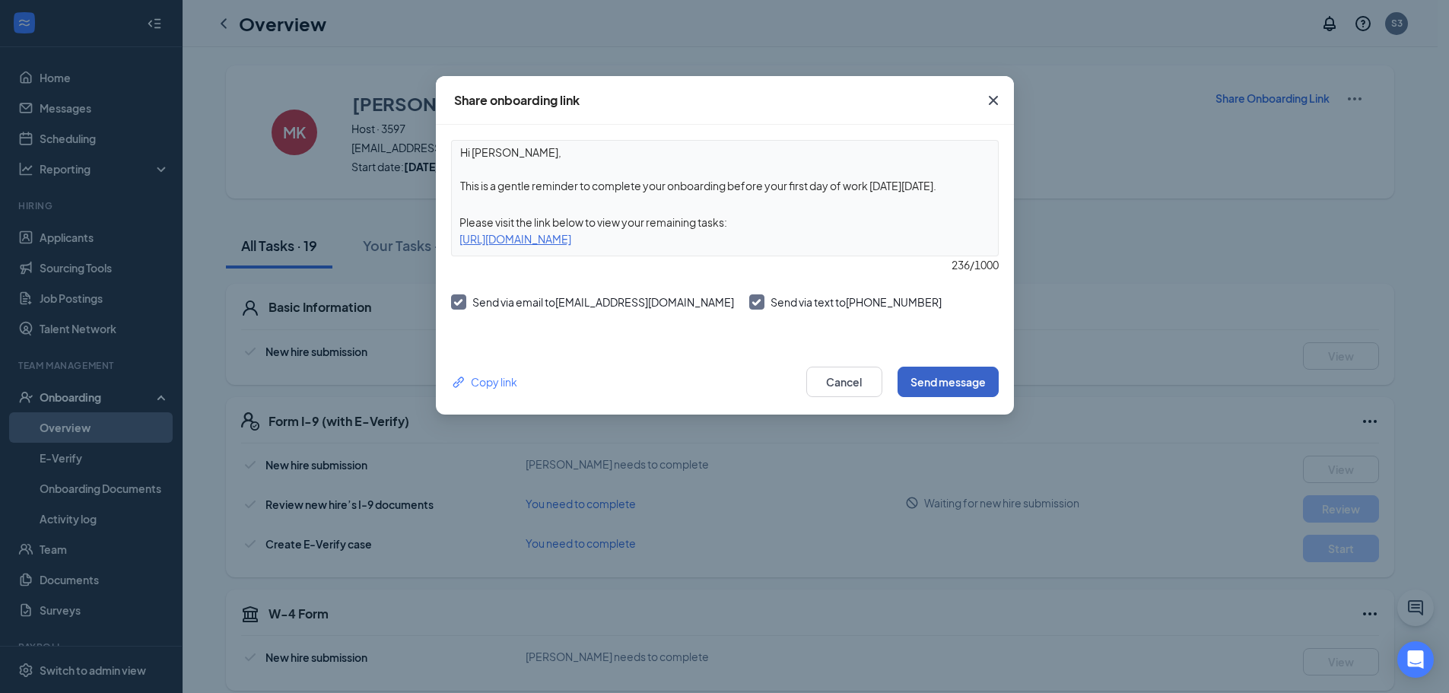
click at [955, 381] on button "Send message" at bounding box center [948, 382] width 101 height 30
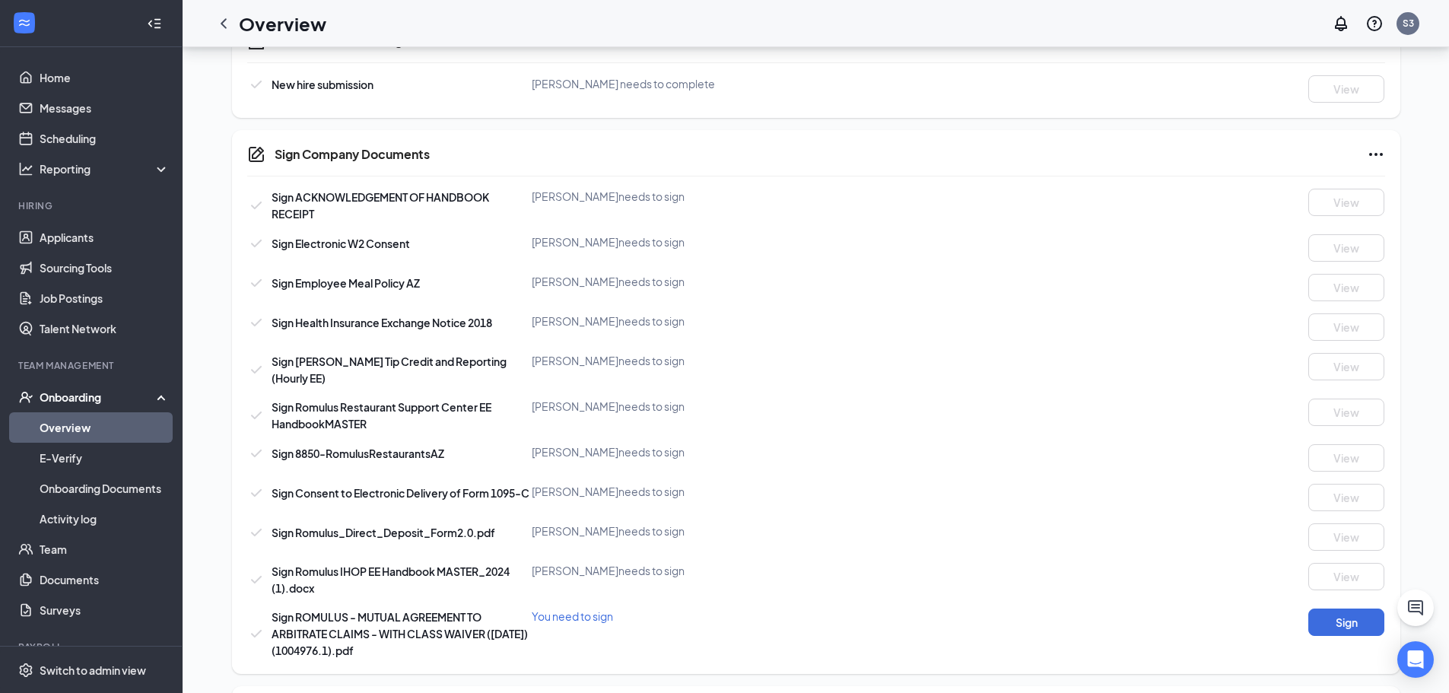
scroll to position [912, 0]
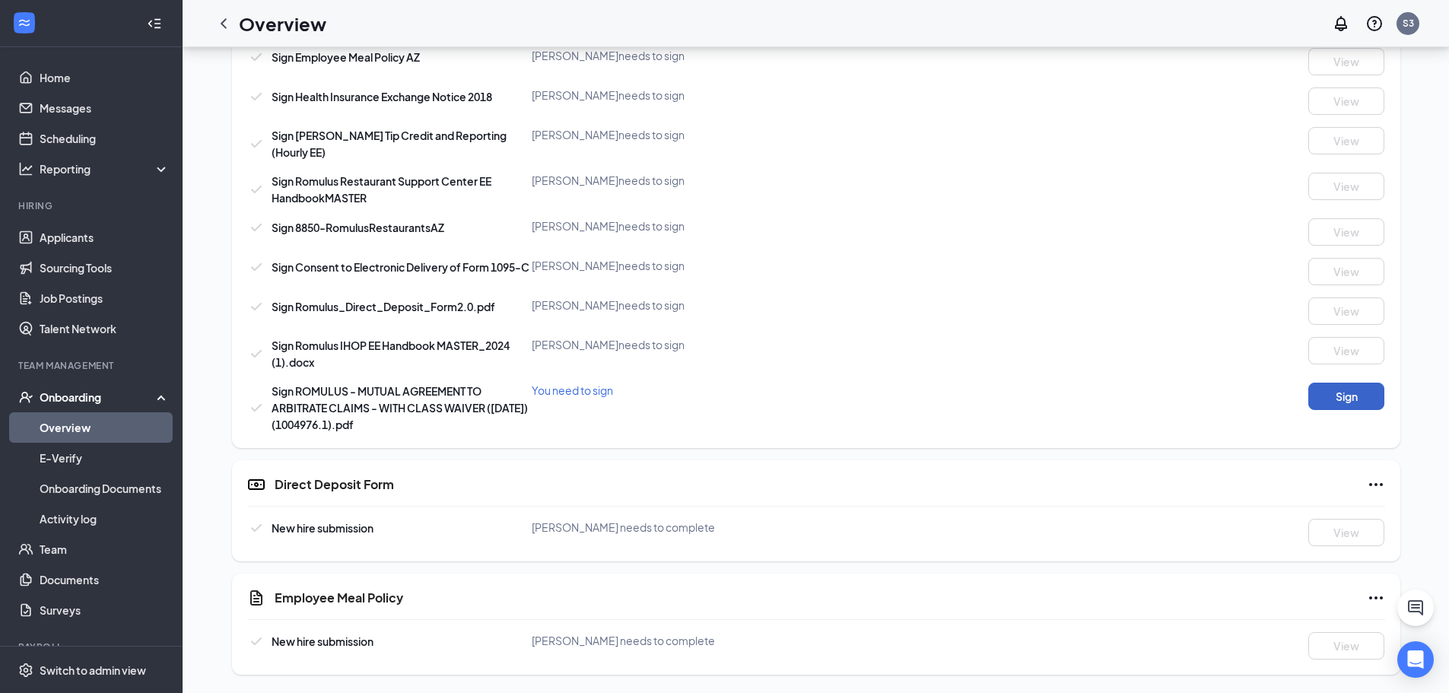
click at [1352, 398] on button "Sign" at bounding box center [1346, 396] width 76 height 27
